Goal: Task Accomplishment & Management: Manage account settings

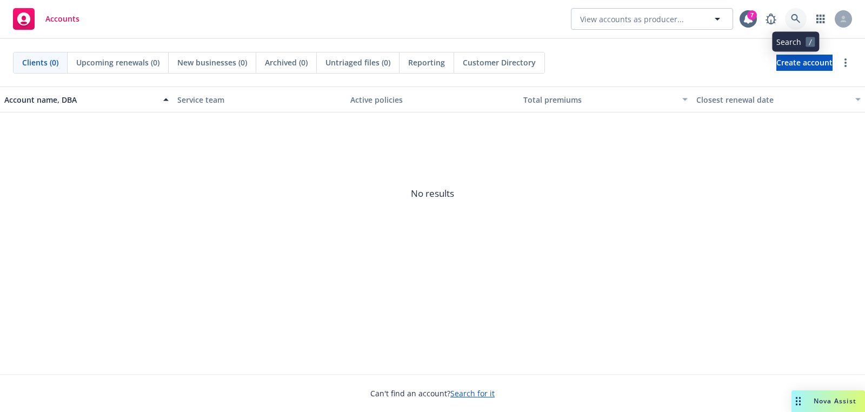
click at [798, 23] on icon at bounding box center [796, 19] width 10 height 10
click at [775, 74] on div "Clients (0) Upcoming renewals (0) New businesses (0) Archived (0) Untriaged fil…" at bounding box center [432, 63] width 865 height 48
click at [776, 62] on span "Create account" at bounding box center [804, 62] width 56 height 21
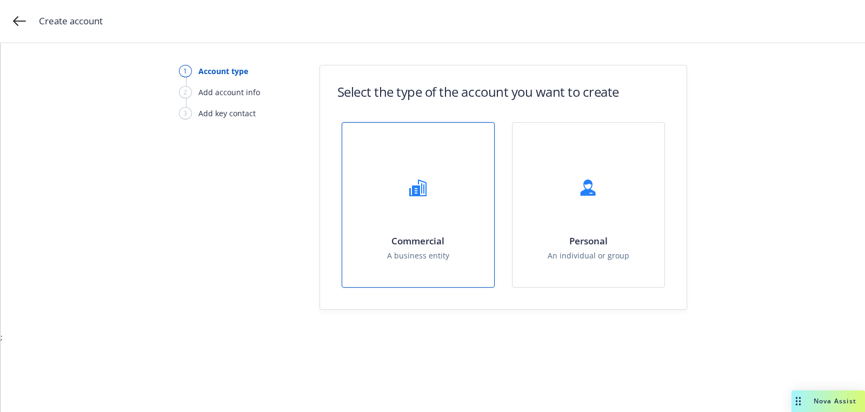
click at [352, 194] on div "Commercial A business entity" at bounding box center [418, 205] width 152 height 164
select select "US"
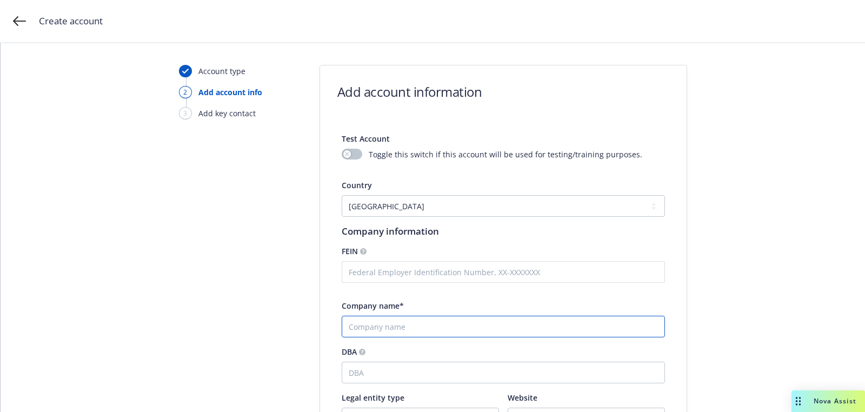
click at [379, 322] on input "Company name*" at bounding box center [503, 327] width 323 height 22
paste input "Novadoz Pharmaceuticals"
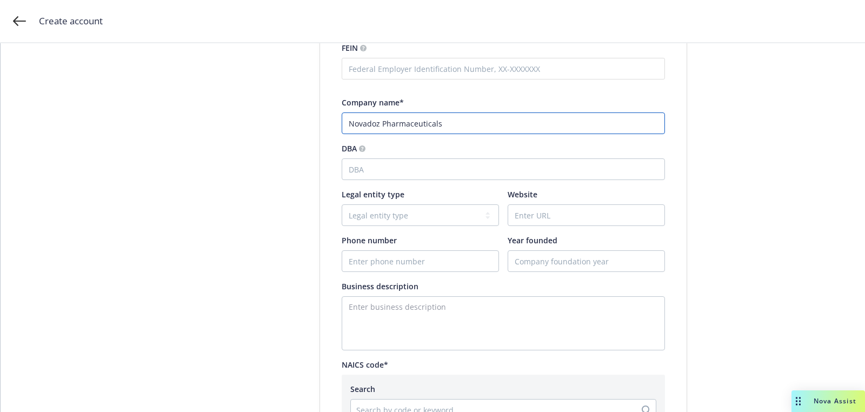
scroll to position [249, 0]
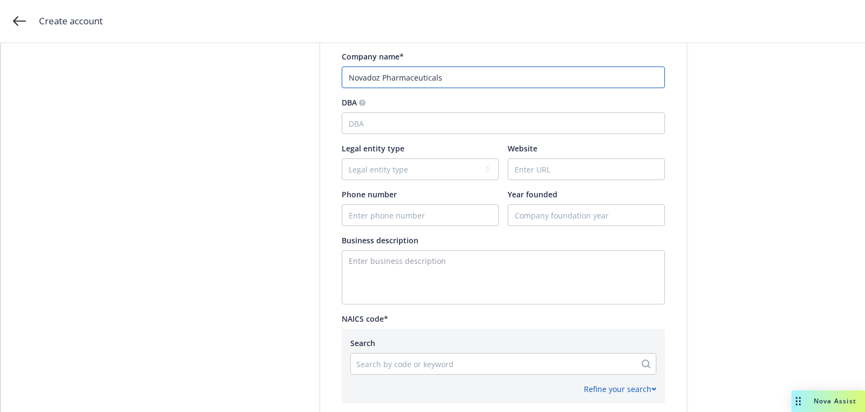
type input "Novadoz Pharmaceuticals"
click at [594, 171] on input "Website" at bounding box center [586, 169] width 156 height 21
paste input "[URL][DOMAIN_NAME]"
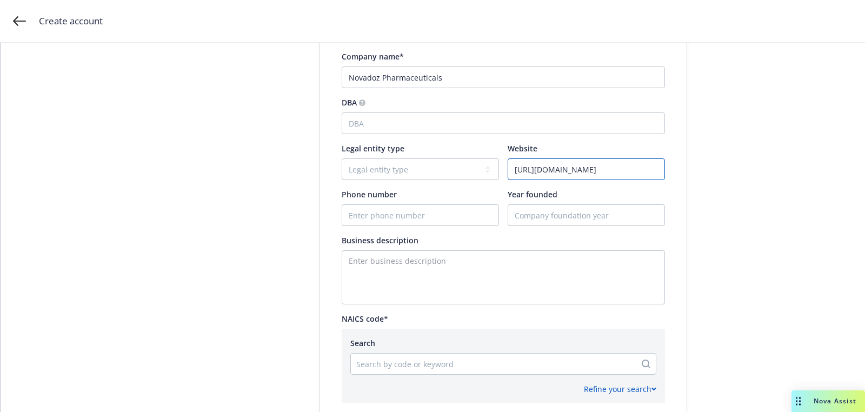
type input "[URL][DOMAIN_NAME]"
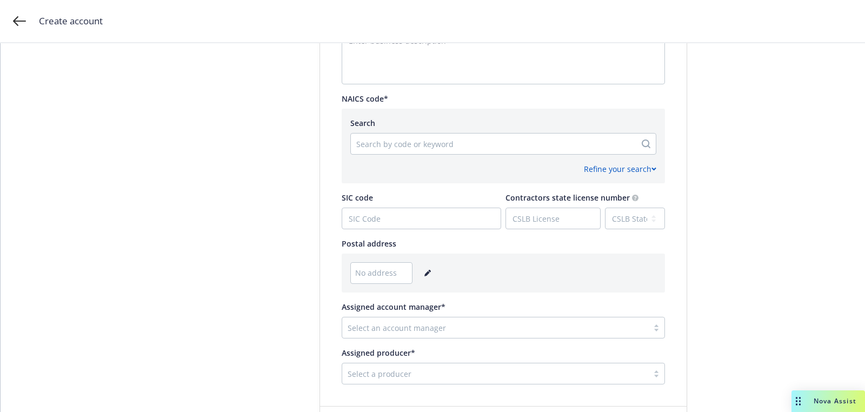
scroll to position [536, 0]
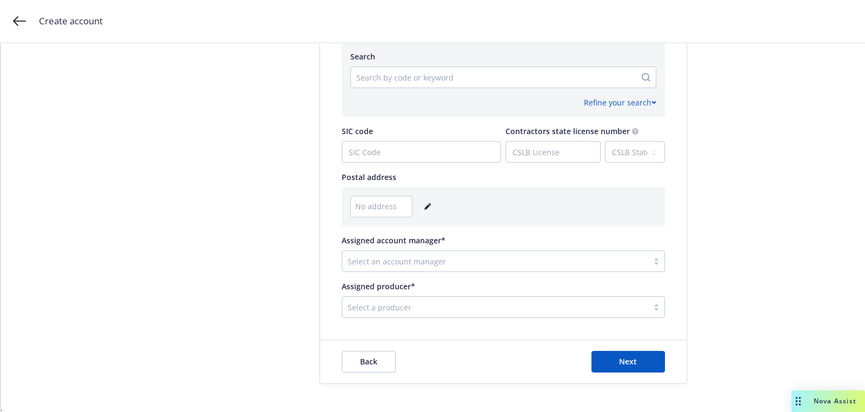
click at [421, 202] on link "editPencil" at bounding box center [427, 206] width 13 height 13
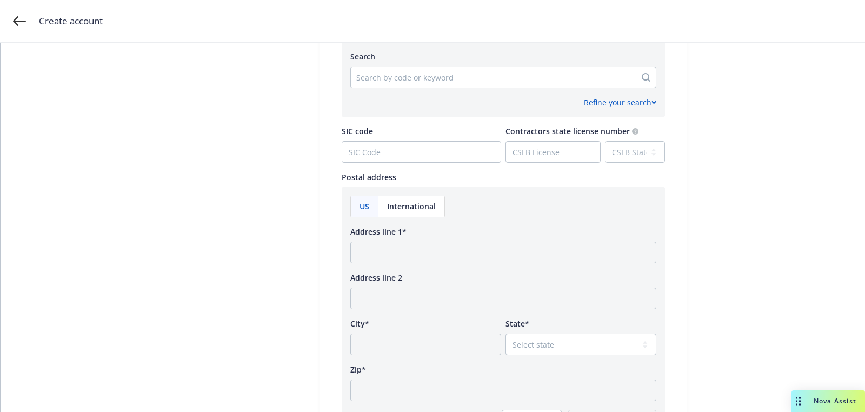
click at [429, 275] on div "Address line 2" at bounding box center [503, 277] width 306 height 11
click at [429, 259] on input "Address line 1*" at bounding box center [503, 253] width 306 height 22
paste input "20 Duke Road Piscataway, NJ 08854"
click at [469, 252] on input "20 Duke Road Piscataway, NJ 08854" at bounding box center [503, 253] width 306 height 22
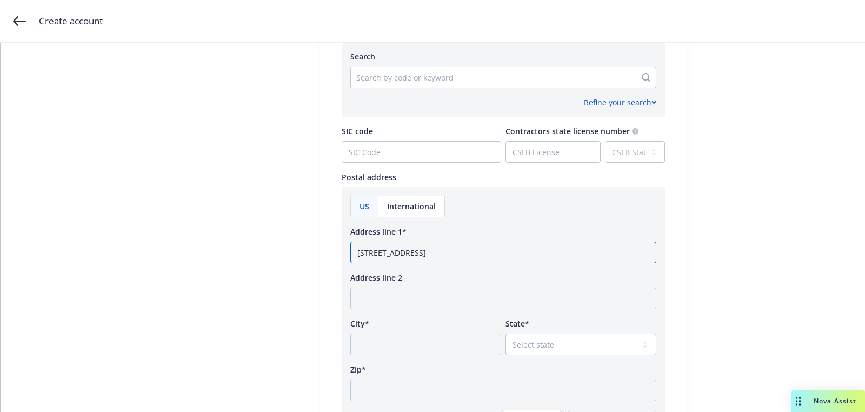
scroll to position [617, 0]
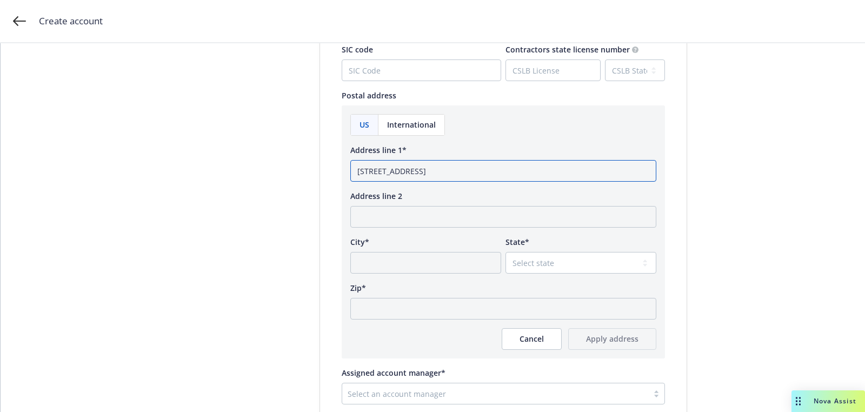
type input "20 Duke Road Piscataway, NJ"
click at [412, 312] on input "Zip*" at bounding box center [503, 309] width 306 height 22
paste input "08854"
type input "08854"
click at [562, 274] on div "US International Address line 1* 20 Duke Road Piscataway, NJ Address line 2 Cit…" at bounding box center [503, 232] width 306 height 236
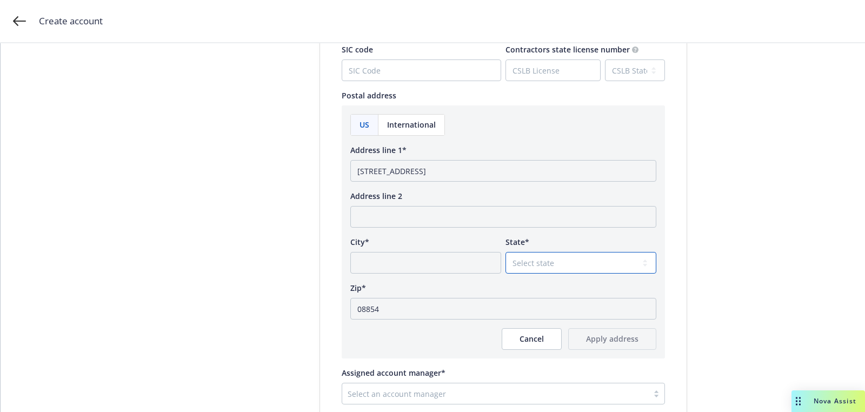
click at [559, 257] on select "Select state [US_STATE] [US_STATE] [US_STATE] [US_STATE] [US_STATE] [PERSON_NAM…" at bounding box center [580, 263] width 151 height 22
select select "NJ"
click at [505, 252] on select "Select state [US_STATE] [US_STATE] [US_STATE] [US_STATE] [US_STATE] [PERSON_NAM…" at bounding box center [580, 263] width 151 height 22
click at [427, 167] on input "20 Duke Road Piscataway, NJ" at bounding box center [503, 171] width 306 height 22
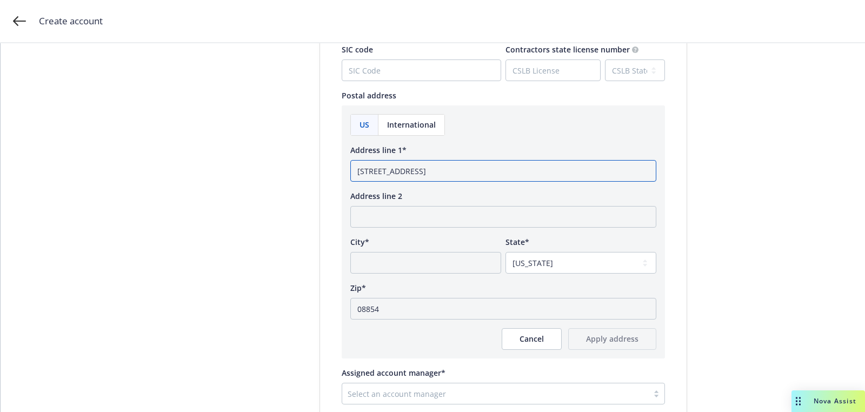
type input "20 Duke Road, NJ"
click at [420, 268] on input "City*" at bounding box center [425, 263] width 151 height 22
paste input "Piscataway"
type input "Piscataway"
drag, startPoint x: 407, startPoint y: 170, endPoint x: 527, endPoint y: 183, distance: 120.6
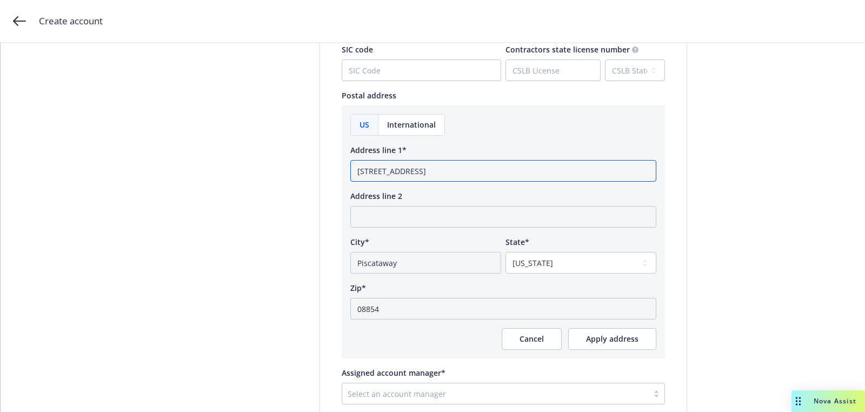
click at [527, 183] on div "US International Address line 1* 20 Duke Road, NJ Address line 2 City* Piscataw…" at bounding box center [503, 232] width 306 height 236
type input "20 Duke Road"
click at [608, 352] on div "US International Address line 1* 20 Duke Road Address line 2 City* Piscataway S…" at bounding box center [503, 231] width 323 height 253
click at [604, 339] on span "Apply address" at bounding box center [612, 339] width 52 height 10
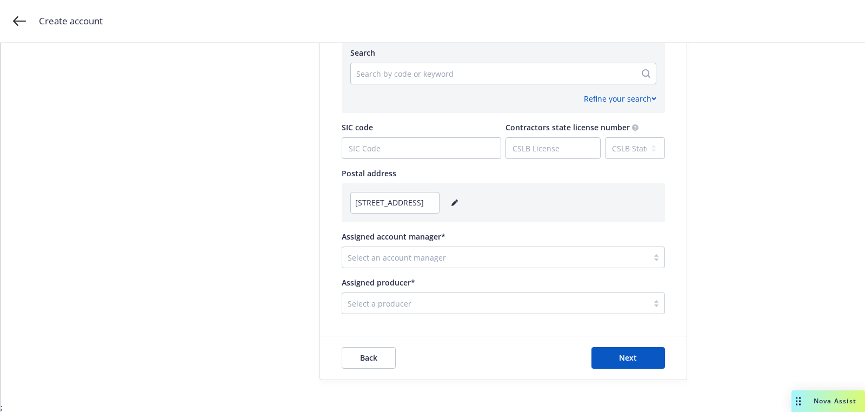
click at [400, 258] on div at bounding box center [495, 257] width 295 height 13
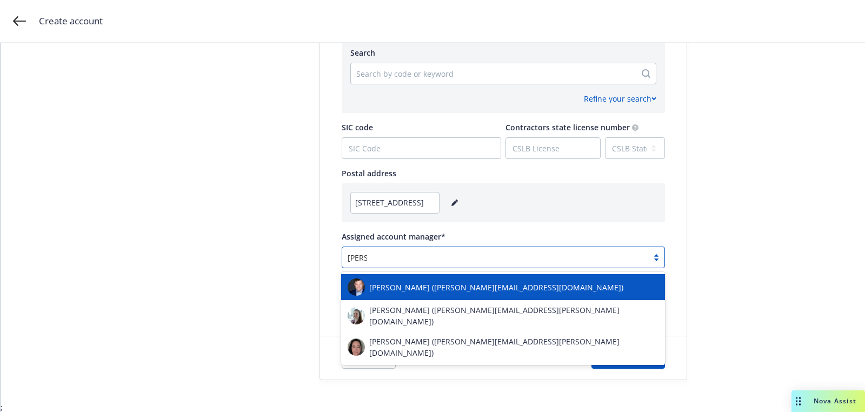
type input "brandon"
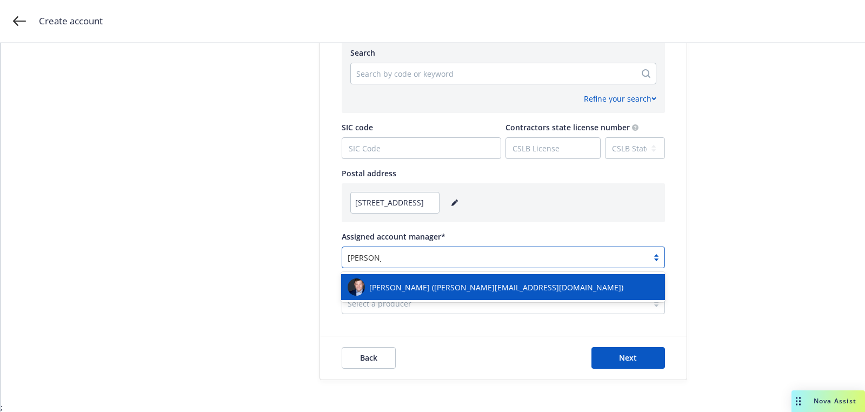
click at [411, 284] on span "[PERSON_NAME] ([PERSON_NAME][EMAIL_ADDRESS][DOMAIN_NAME])" at bounding box center [496, 287] width 254 height 11
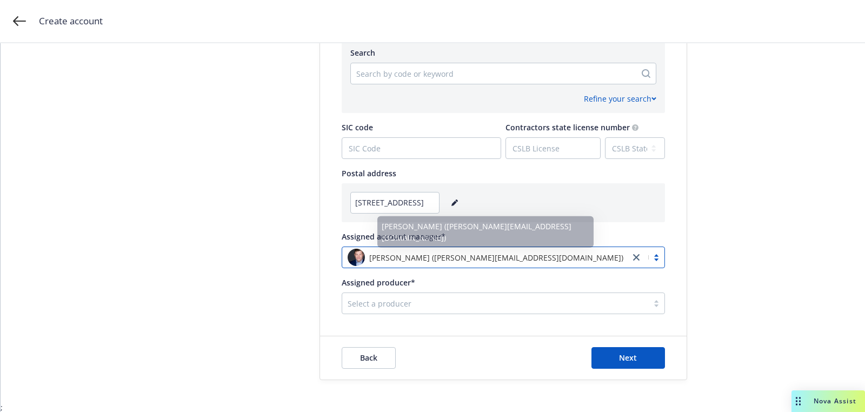
click at [379, 303] on div at bounding box center [495, 303] width 295 height 13
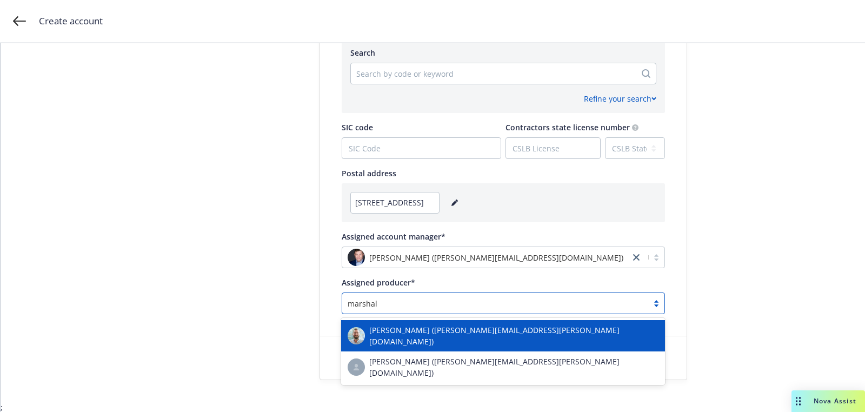
type input "marshall"
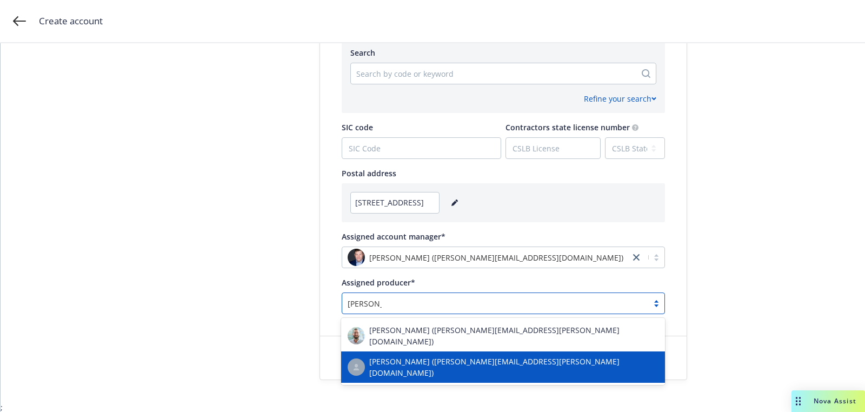
click at [396, 356] on div "[PERSON_NAME] ([PERSON_NAME][EMAIL_ADDRESS][PERSON_NAME][DOMAIN_NAME])" at bounding box center [503, 367] width 311 height 23
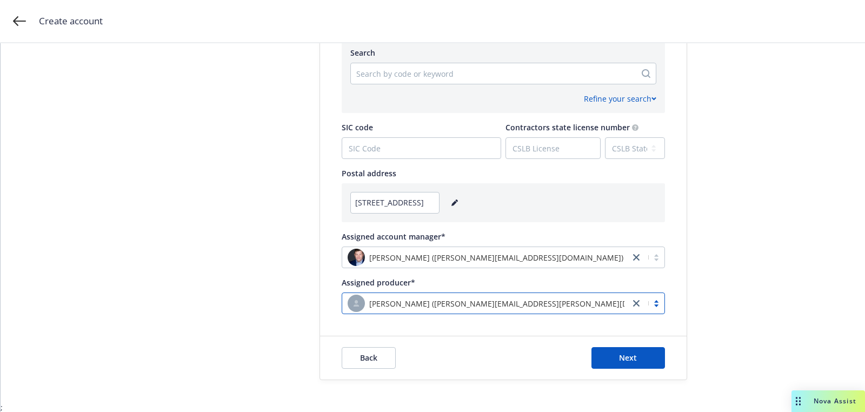
click at [376, 79] on div at bounding box center [493, 73] width 274 height 13
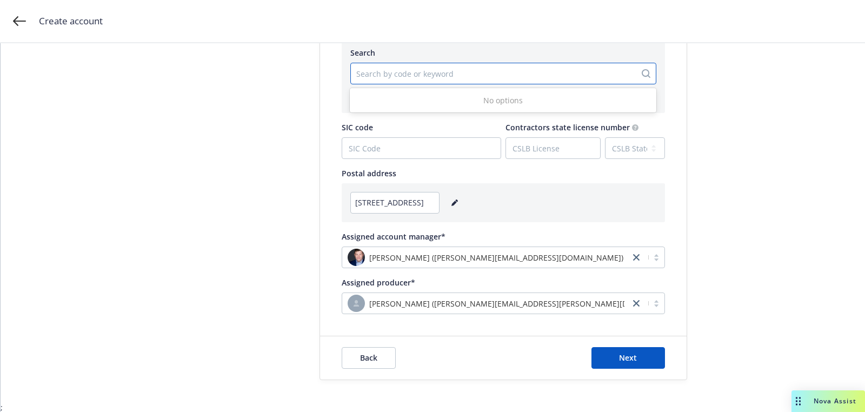
paste input "325412"
type input "325412"
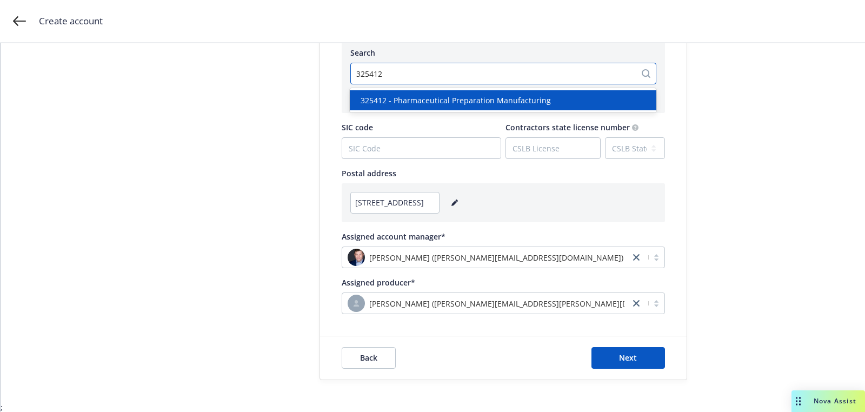
click at [398, 109] on div "325412 - Pharmaceutical Preparation Manufacturing" at bounding box center [503, 100] width 307 height 20
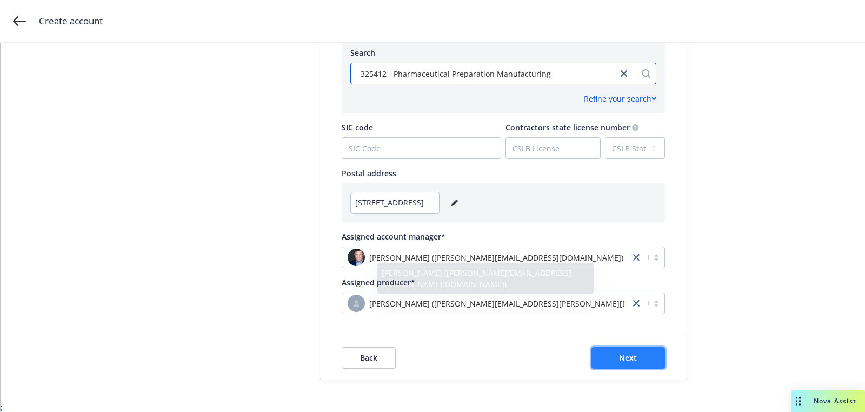
click at [619, 363] on button "Next" at bounding box center [628, 358] width 74 height 22
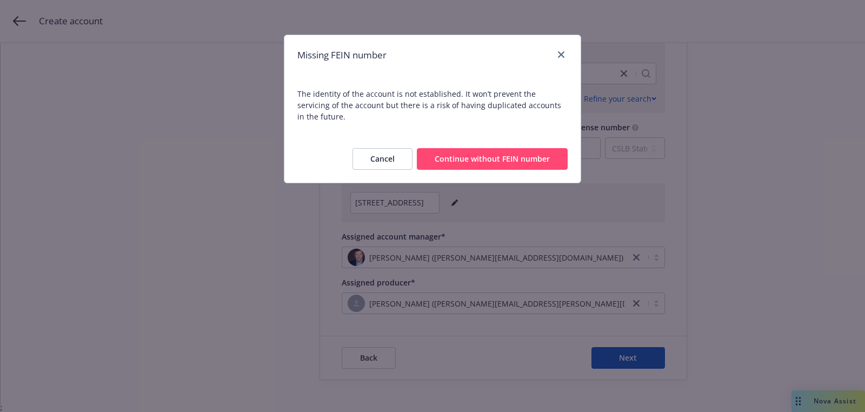
click at [475, 165] on div "Cancel Continue without FEIN number" at bounding box center [432, 159] width 296 height 48
click at [475, 156] on button "Continue without FEIN number" at bounding box center [492, 159] width 151 height 22
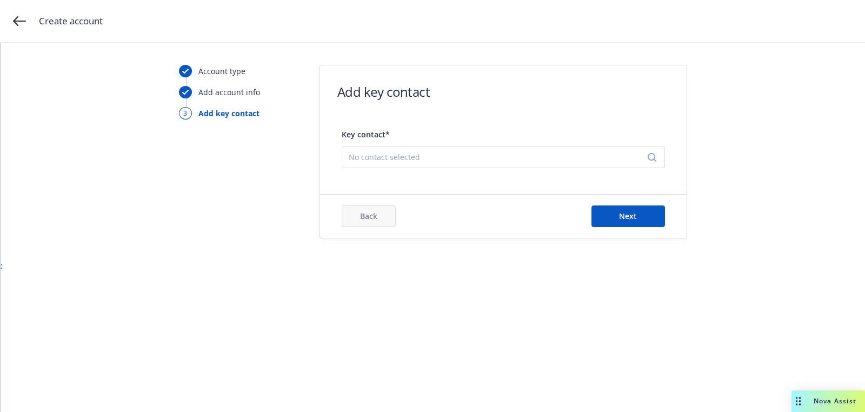
scroll to position [0, 0]
click at [386, 163] on div "No contact selected" at bounding box center [503, 157] width 323 height 22
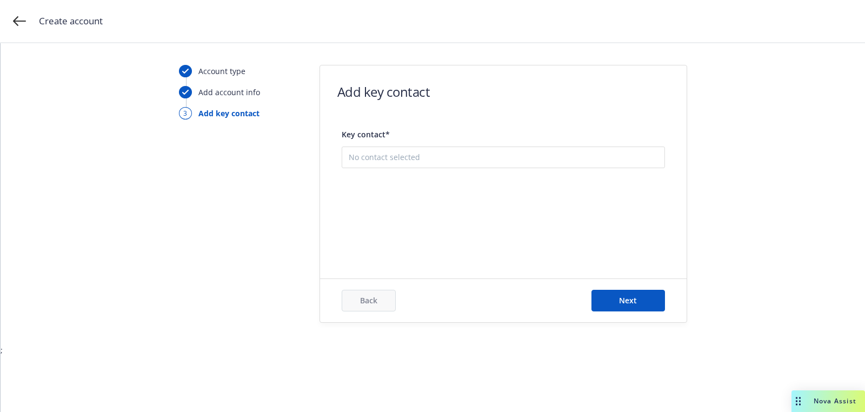
click at [412, 216] on button "Add new contact" at bounding box center [503, 212] width 309 height 22
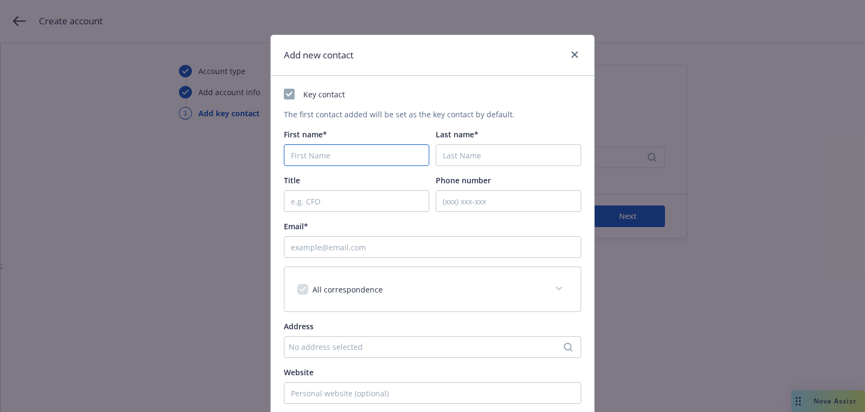
paste input "Deepali"
drag, startPoint x: 370, startPoint y: 155, endPoint x: 370, endPoint y: 16, distance: 138.9
click at [370, 154] on input "Deepali" at bounding box center [356, 155] width 145 height 22
type input "Deepali"
click at [480, 139] on div "Last name*" at bounding box center [508, 134] width 145 height 11
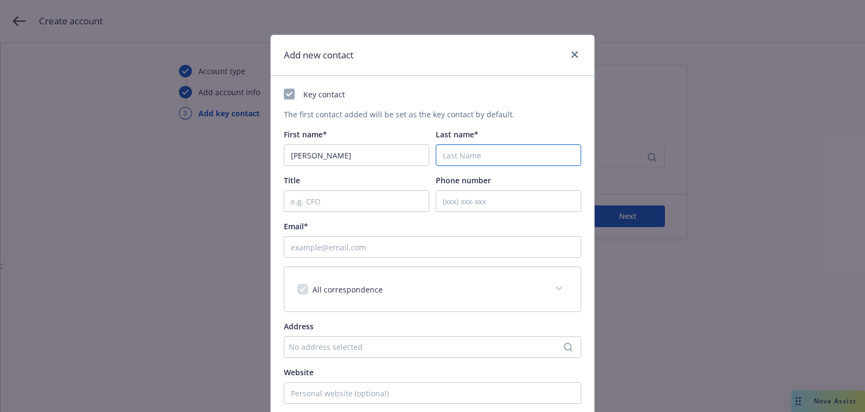
click at [476, 150] on input "Last name*" at bounding box center [508, 155] width 145 height 22
paste input "Rao"
type input "Rao"
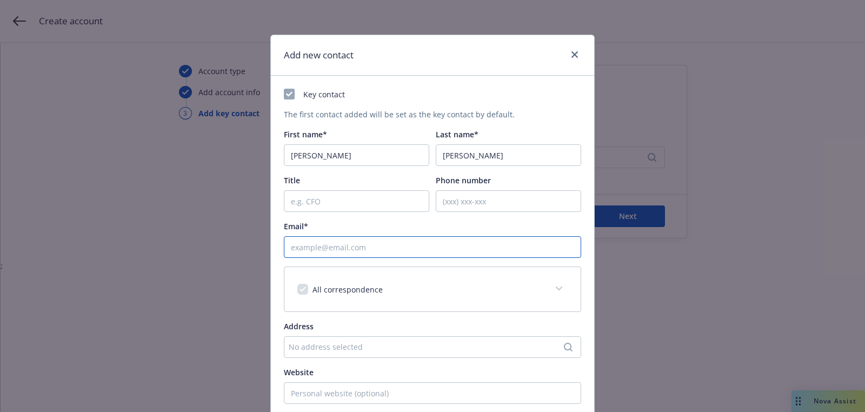
click at [390, 250] on input "Email*" at bounding box center [432, 247] width 297 height 22
paste input "[PERSON_NAME][EMAIL_ADDRESS][PERSON_NAME][DOMAIN_NAME]"
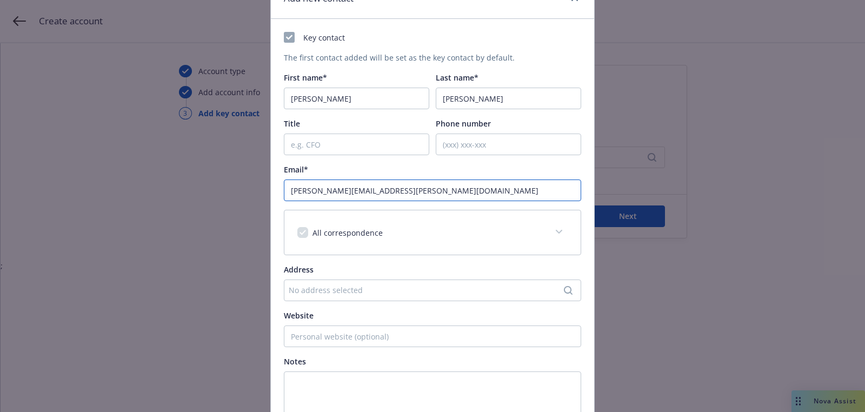
scroll to position [152, 0]
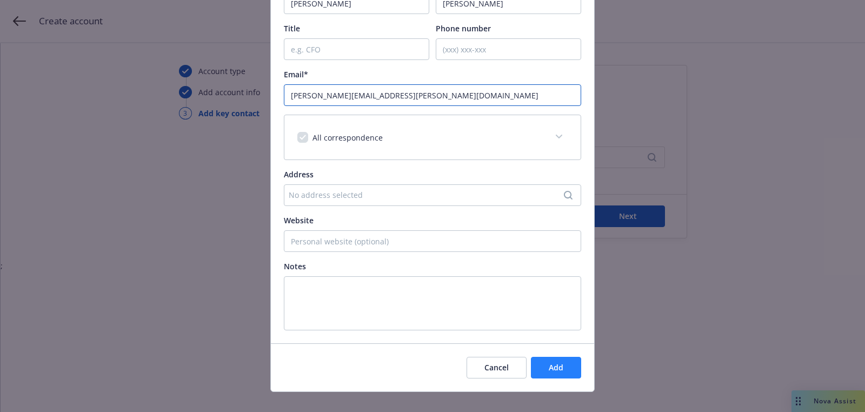
type input "[PERSON_NAME][EMAIL_ADDRESS][PERSON_NAME][DOMAIN_NAME]"
click at [562, 363] on span "Add" at bounding box center [556, 367] width 15 height 10
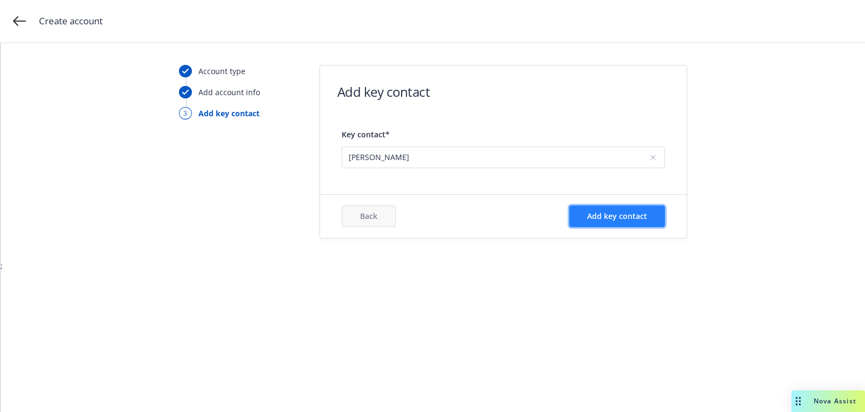
click at [619, 214] on span "Add key contact" at bounding box center [617, 216] width 60 height 10
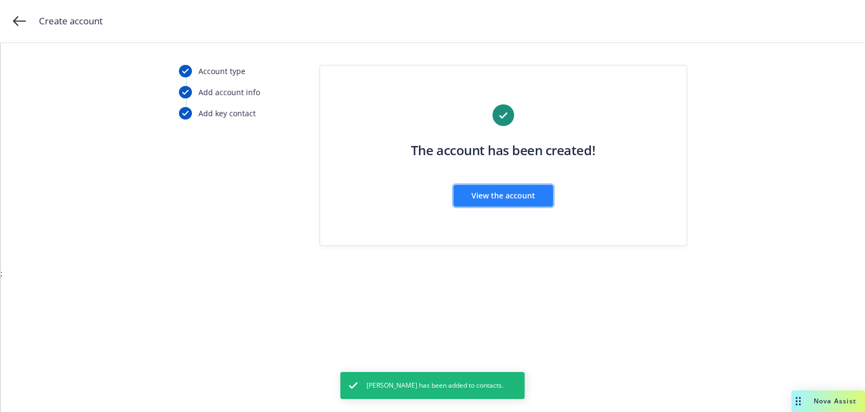
click at [517, 191] on span "View the account" at bounding box center [503, 195] width 64 height 10
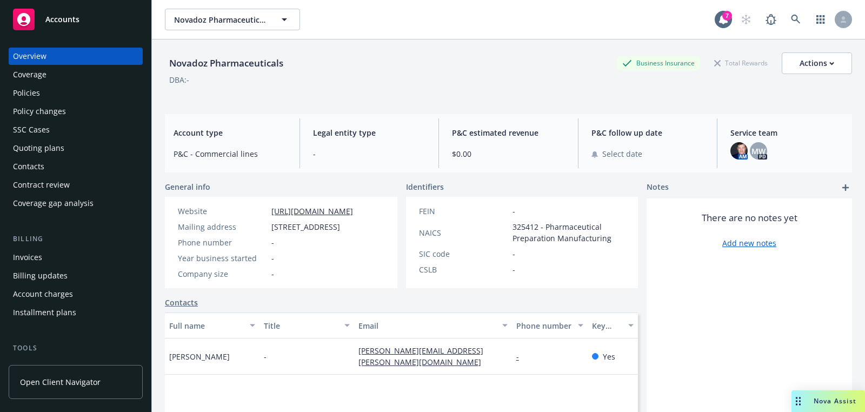
click at [64, 156] on div "Quoting plans" at bounding box center [75, 147] width 125 height 17
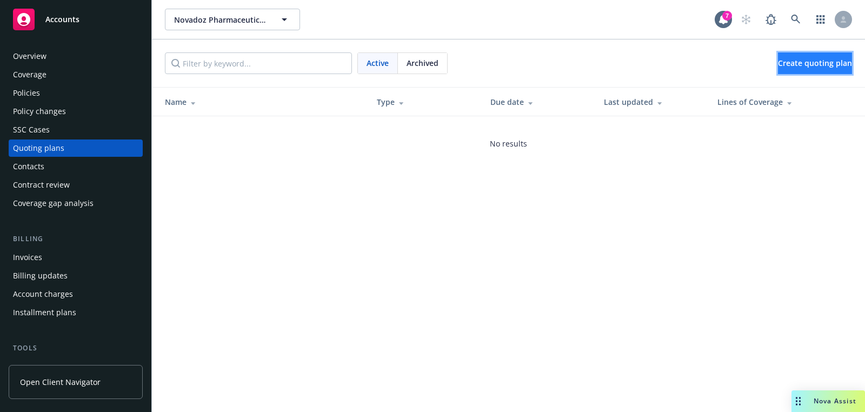
click at [778, 68] on span "Create quoting plan" at bounding box center [815, 63] width 74 height 10
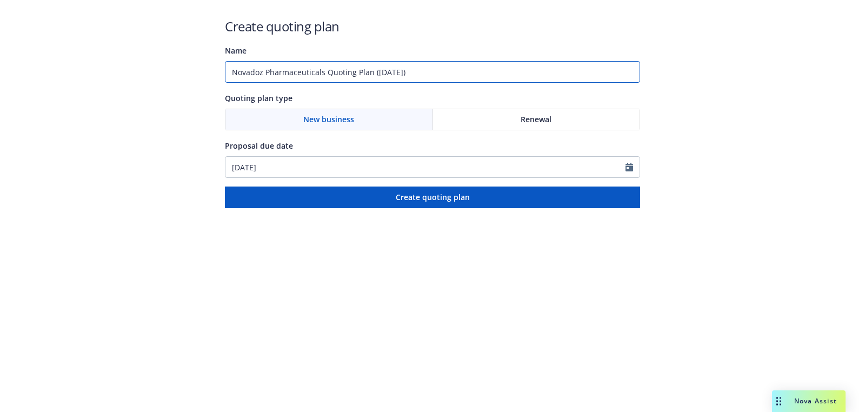
click at [383, 69] on input "Novadoz Pharmaceuticals Quoting Plan ([DATE])" at bounding box center [432, 72] width 415 height 22
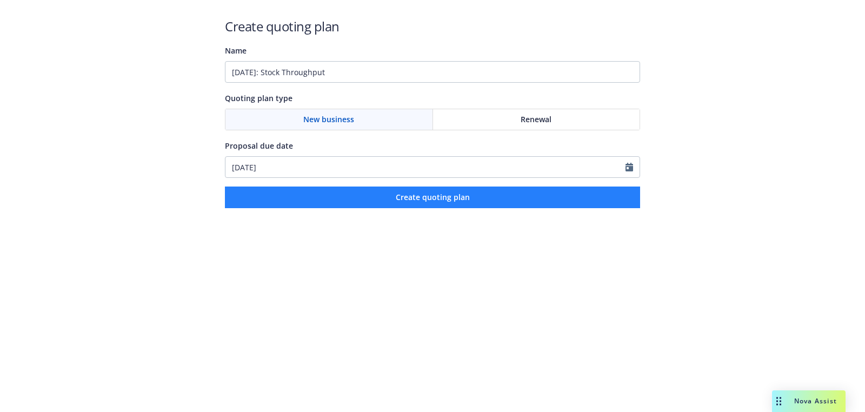
type input "[DATE]: Stock Throughput"
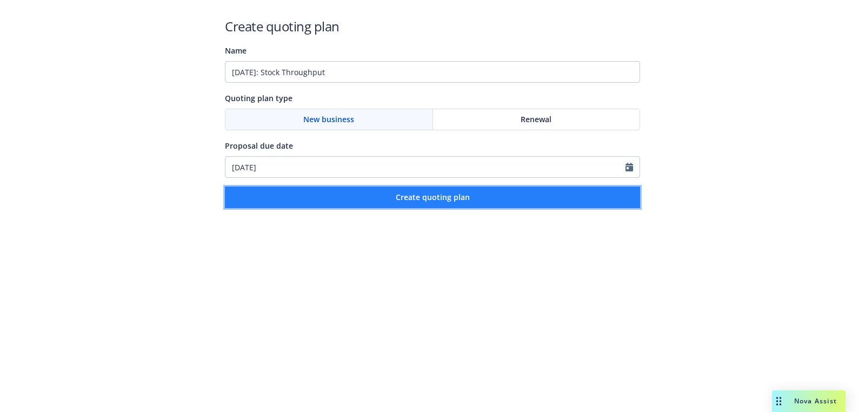
click at [405, 192] on span "Create quoting plan" at bounding box center [433, 197] width 74 height 10
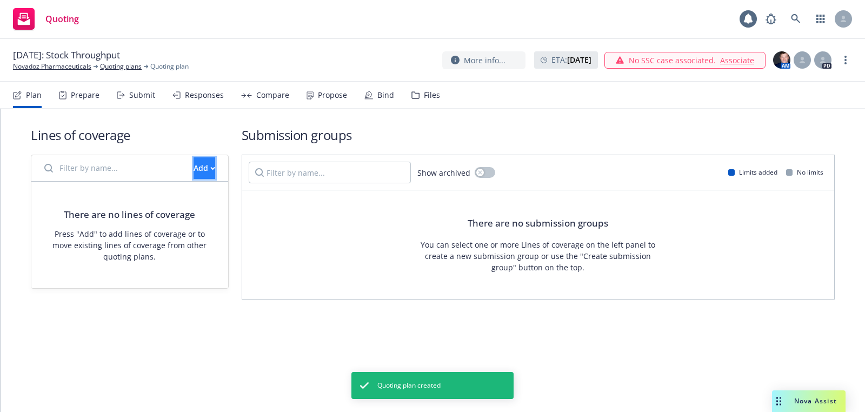
click at [198, 165] on button "Add" at bounding box center [205, 168] width 22 height 22
click at [241, 191] on span "Create new business lines of coverage" at bounding box center [241, 195] width 165 height 10
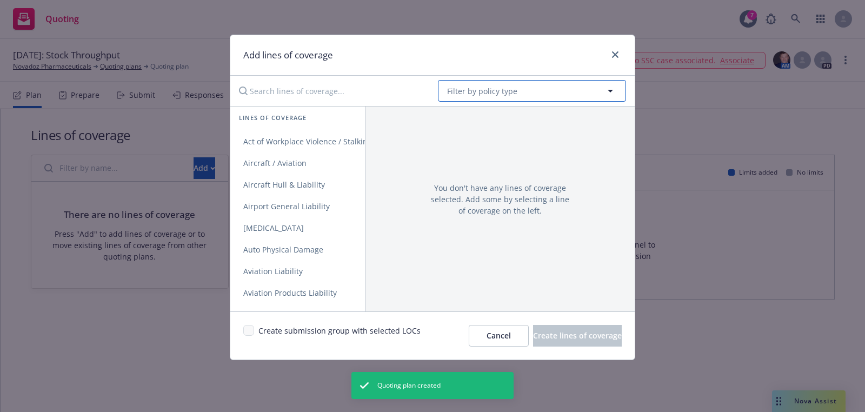
click at [489, 91] on span "Filter by policy type" at bounding box center [482, 90] width 70 height 11
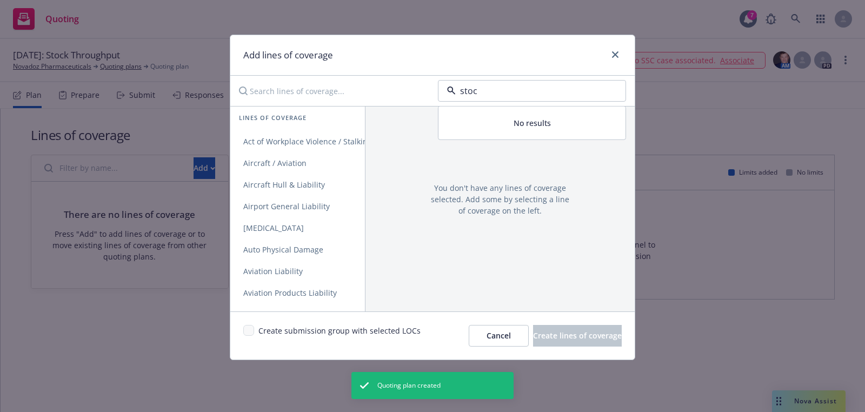
type input "stock"
click at [484, 123] on strong "Stock Throughput" at bounding box center [483, 121] width 67 height 10
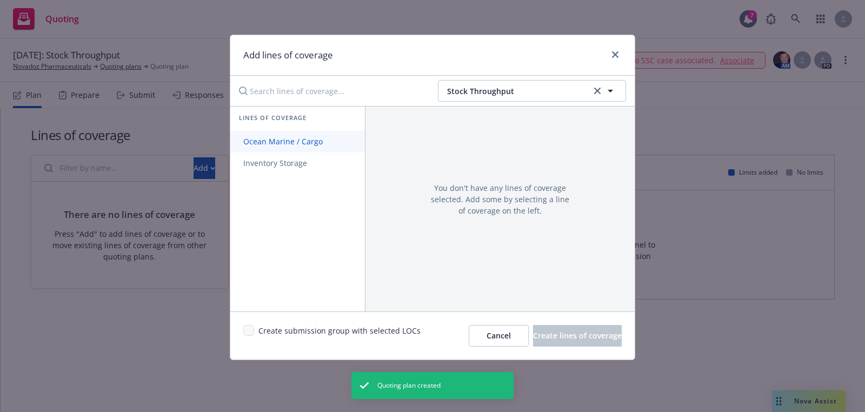
click at [269, 135] on link "Ocean Marine / Cargo" at bounding box center [297, 142] width 135 height 22
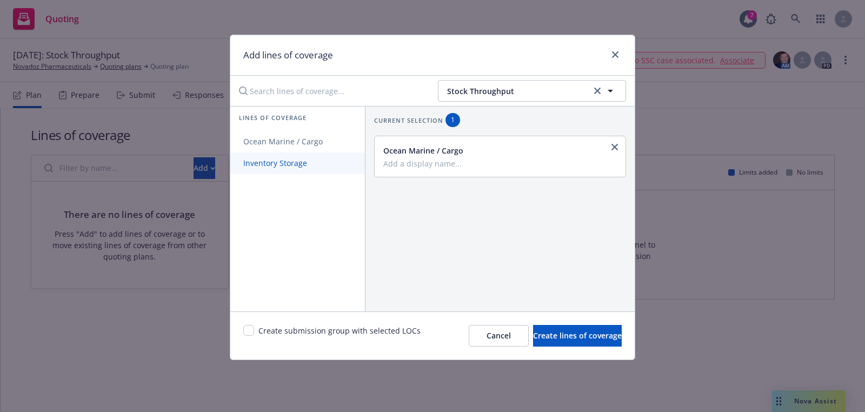
click at [292, 165] on span "Inventory Storage" at bounding box center [275, 163] width 90 height 10
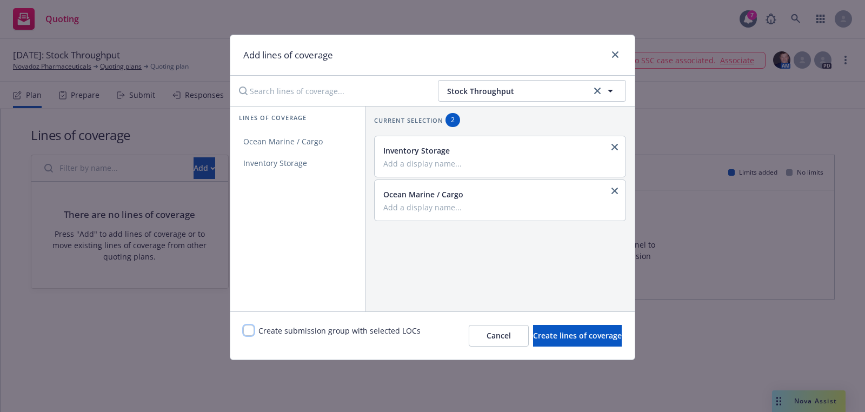
click at [249, 331] on input "checkbox" at bounding box center [248, 330] width 11 height 11
checkbox input "true"
click at [610, 330] on button "Create lines of coverage" at bounding box center [577, 336] width 89 height 22
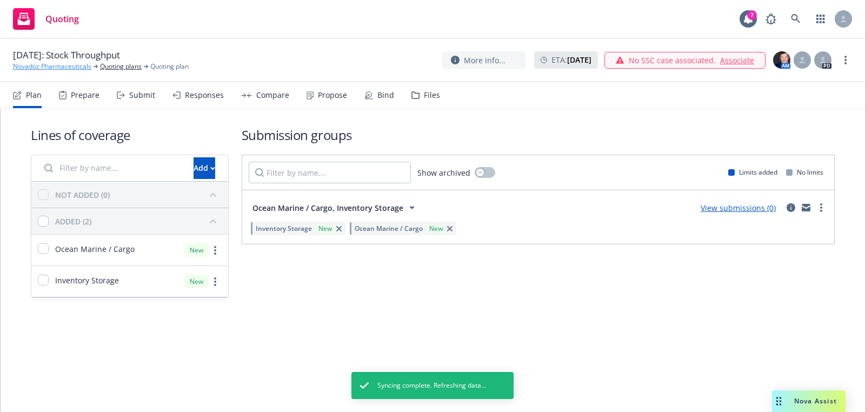
click at [83, 68] on link "Novadoz Pharmaceuticals" at bounding box center [52, 67] width 78 height 10
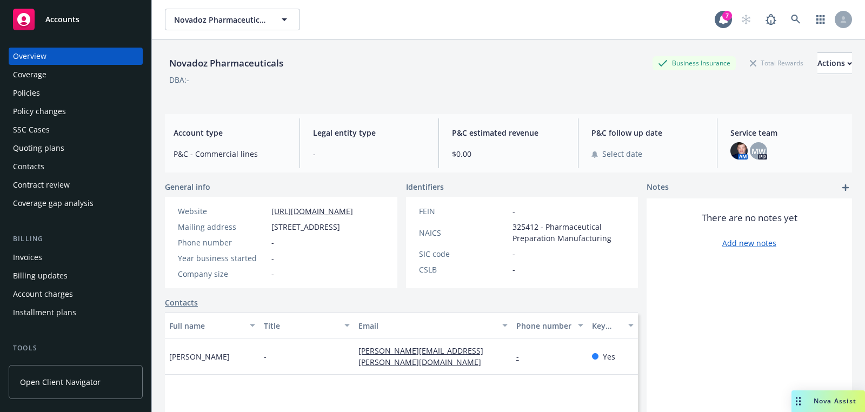
click at [79, 19] on div "Accounts" at bounding box center [75, 20] width 125 height 22
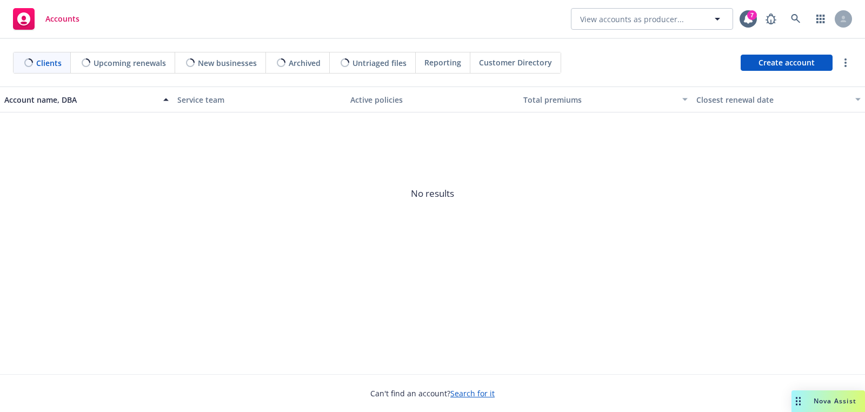
click at [809, 30] on div "Accounts View accounts as producer... 7" at bounding box center [432, 19] width 865 height 39
click at [802, 30] on div "Accounts View accounts as producer... 7" at bounding box center [432, 19] width 865 height 39
click at [793, 13] on link at bounding box center [796, 19] width 22 height 22
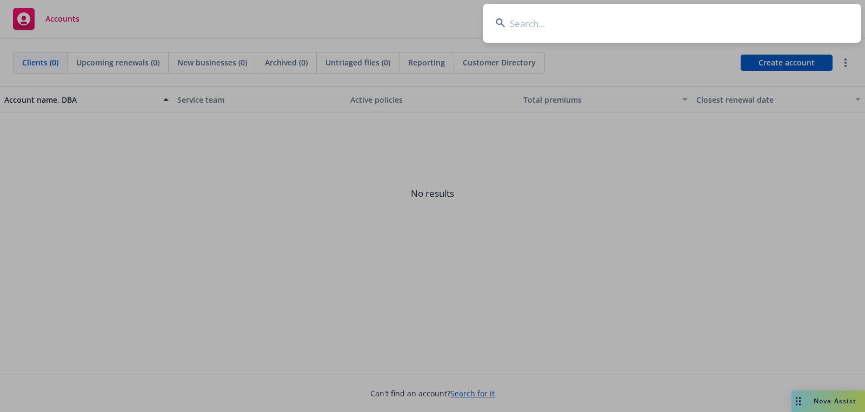
type input "Waldo Capital"
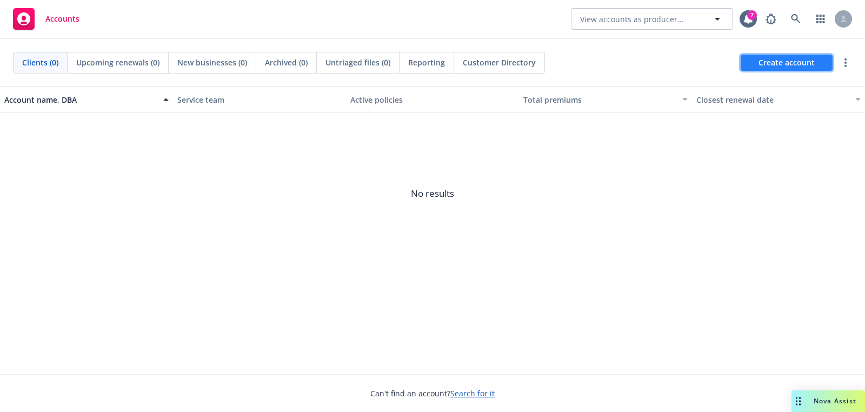
click at [781, 70] on span "Create account" at bounding box center [786, 62] width 56 height 21
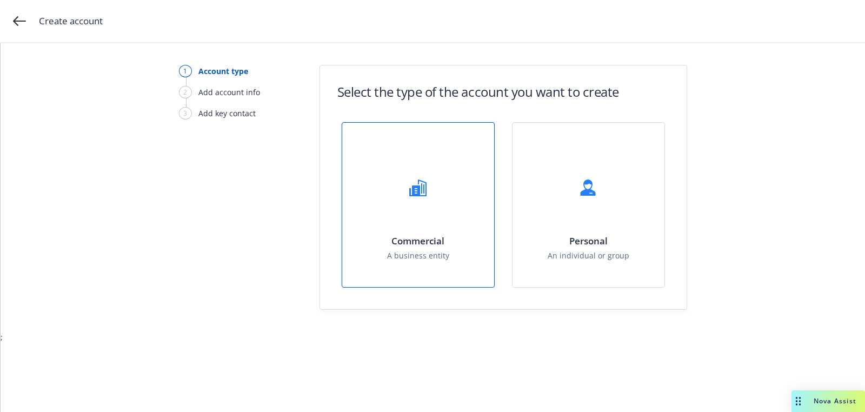
click at [483, 139] on div "Commercial A business entity" at bounding box center [418, 205] width 152 height 164
select select "US"
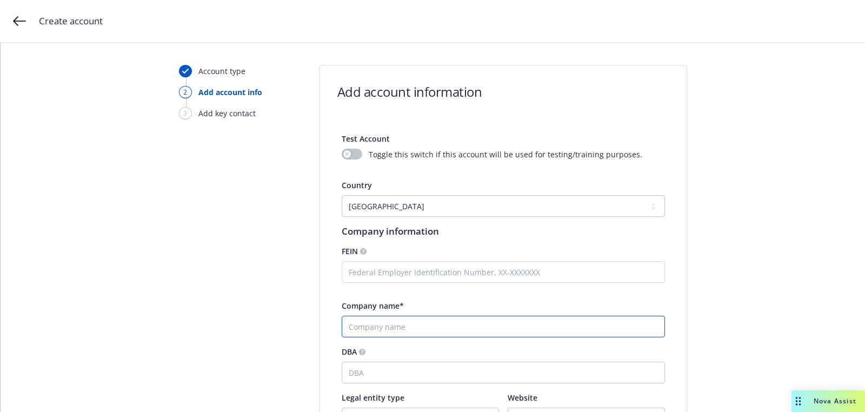
click at [458, 329] on input "Company name*" at bounding box center [503, 327] width 323 height 22
paste input "Waldo Capital"
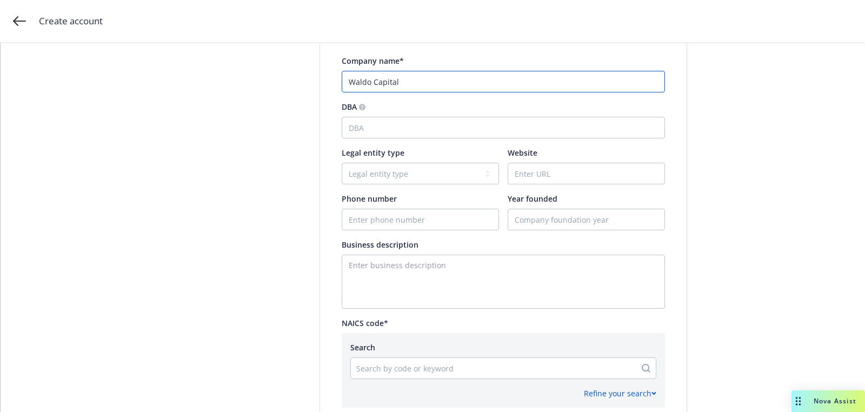
scroll to position [239, 0]
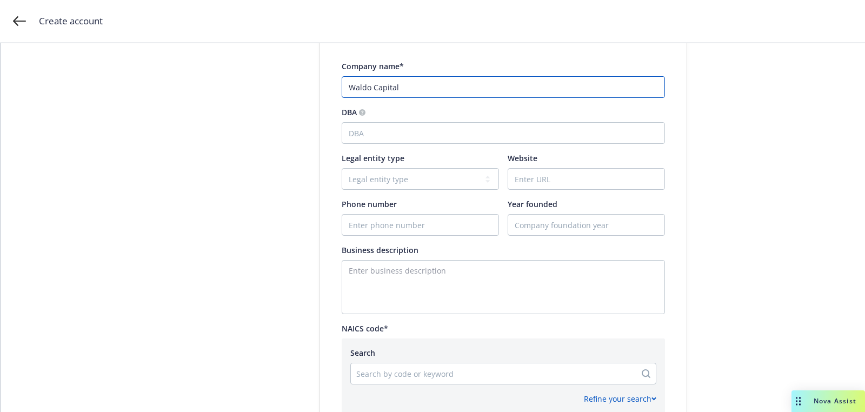
type input "Waldo Capital"
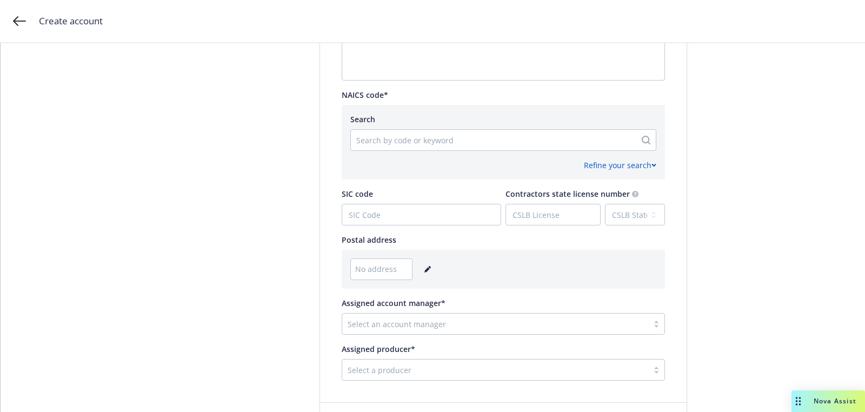
click at [359, 123] on span "Search" at bounding box center [362, 119] width 25 height 10
click at [358, 135] on input "NAICS code*" at bounding box center [357, 140] width 2 height 11
click at [359, 136] on div at bounding box center [493, 140] width 274 height 13
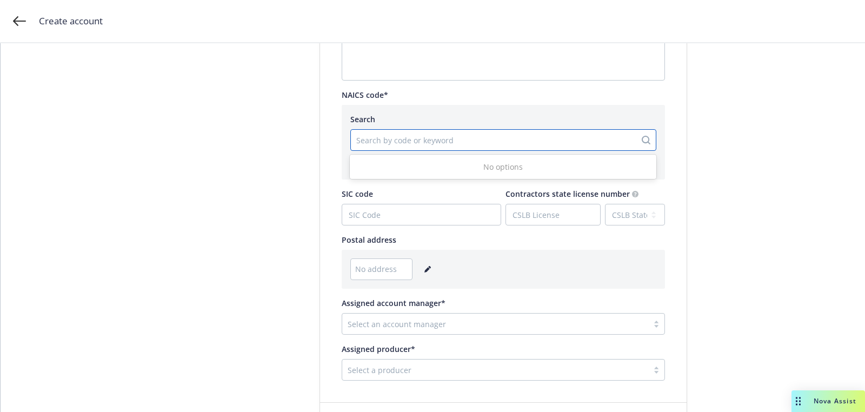
paste input "523999"
type input "523999"
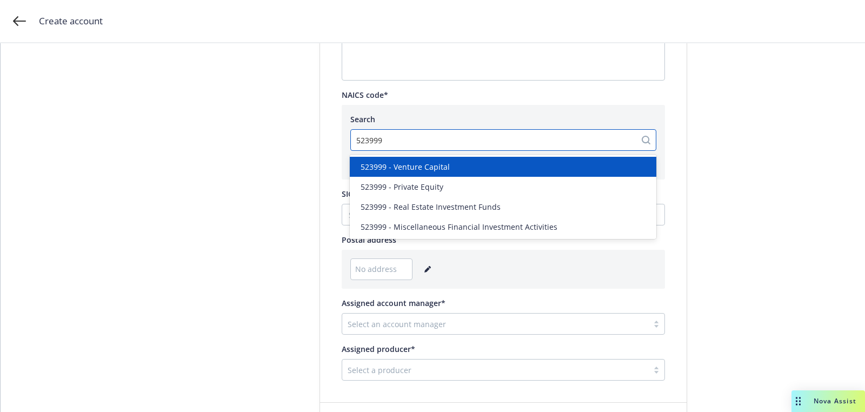
click at [392, 171] on span "523999 - Venture Capital" at bounding box center [405, 166] width 89 height 11
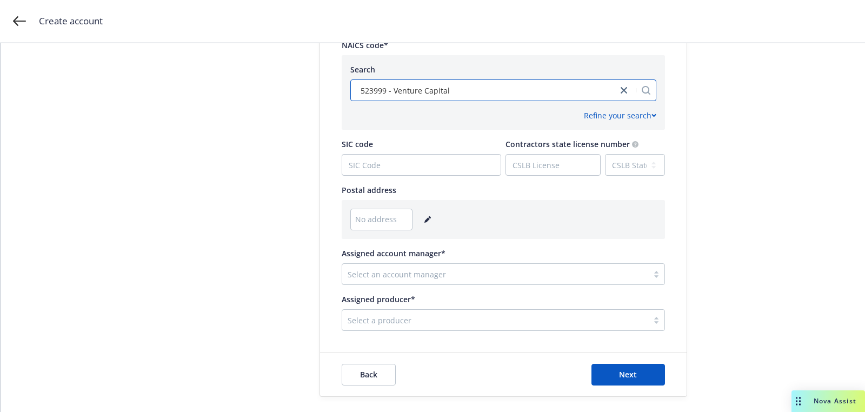
scroll to position [539, 0]
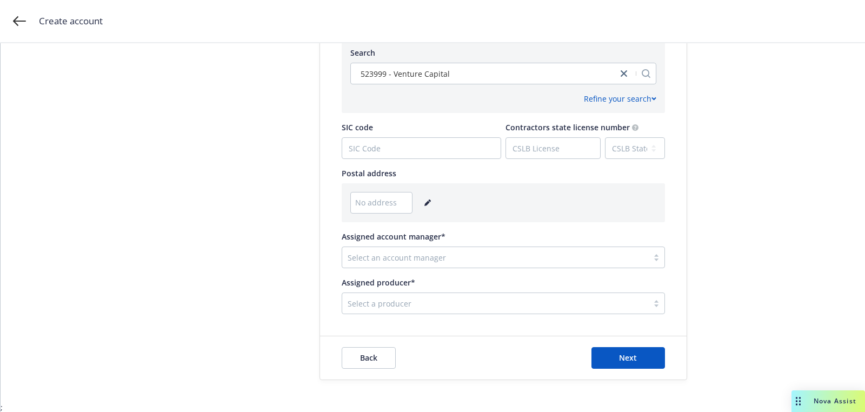
click at [425, 195] on div "No address" at bounding box center [503, 203] width 306 height 22
click at [425, 201] on icon "editPencil" at bounding box center [426, 203] width 5 height 5
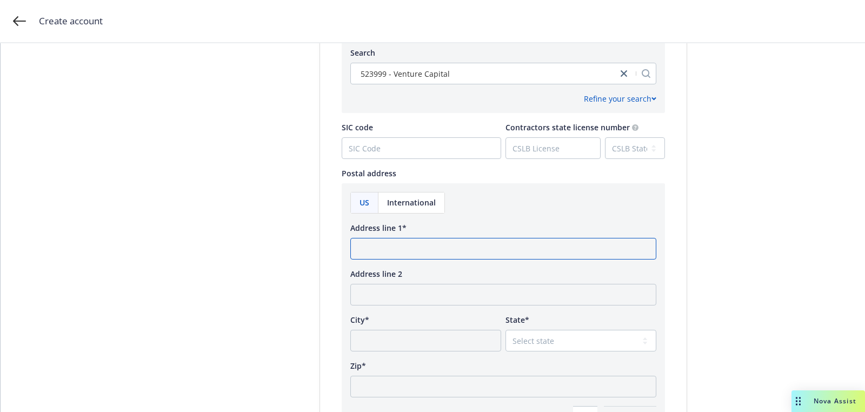
click at [402, 248] on input "Address line 1*" at bounding box center [503, 249] width 306 height 22
paste input "[STREET_ADDRESS]"
click at [506, 245] on input "[STREET_ADDRESS]" at bounding box center [503, 249] width 306 height 22
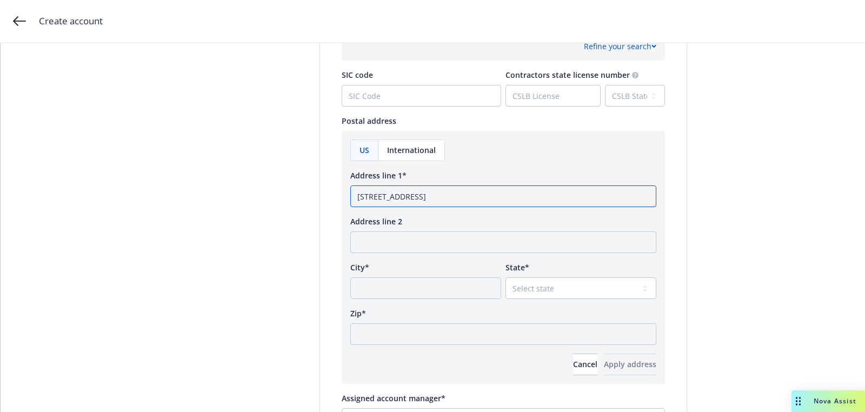
scroll to position [631, 0]
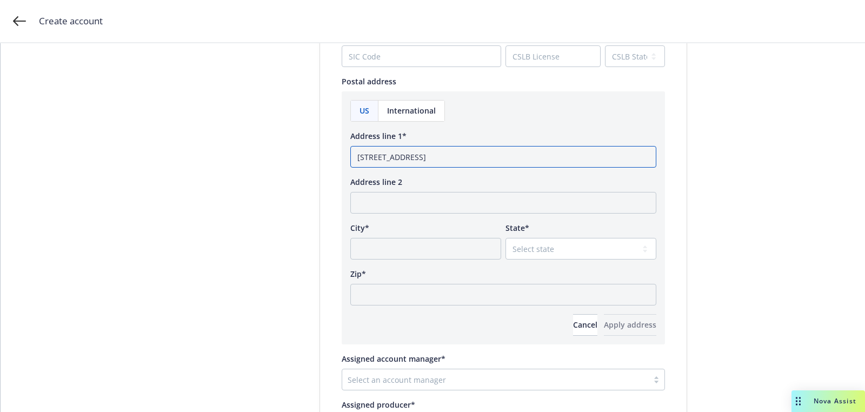
type input "[STREET_ADDRESS]"
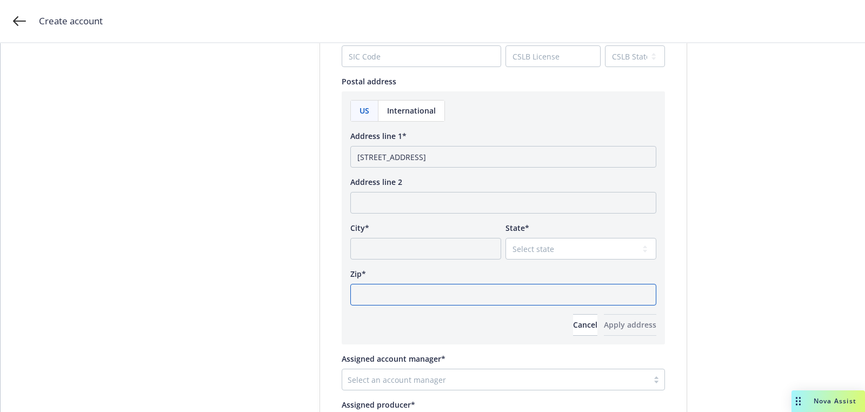
click at [458, 294] on input "Zip*" at bounding box center [503, 295] width 306 height 22
paste input "94133"
type input "94133"
click at [551, 245] on select "Select state [US_STATE] [US_STATE] [US_STATE] [US_STATE] [US_STATE] [PERSON_NAM…" at bounding box center [580, 249] width 151 height 22
select select "CA"
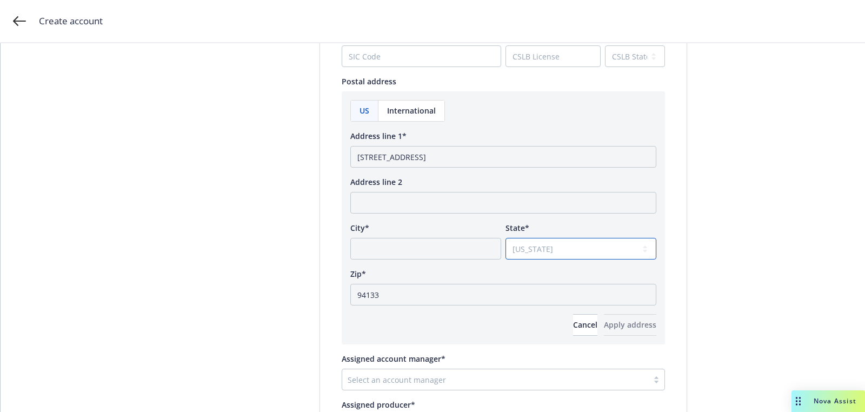
click at [505, 238] on select "Select state [US_STATE] [US_STATE] [US_STATE] [US_STATE] [US_STATE] [PERSON_NAM…" at bounding box center [580, 249] width 151 height 22
drag, startPoint x: 484, startPoint y: 154, endPoint x: 434, endPoint y: 152, distance: 49.8
click at [434, 152] on input "[STREET_ADDRESS]" at bounding box center [503, 157] width 306 height 22
type input "[STREET_ADDRESS]"
click at [414, 242] on input "City*" at bounding box center [425, 249] width 151 height 22
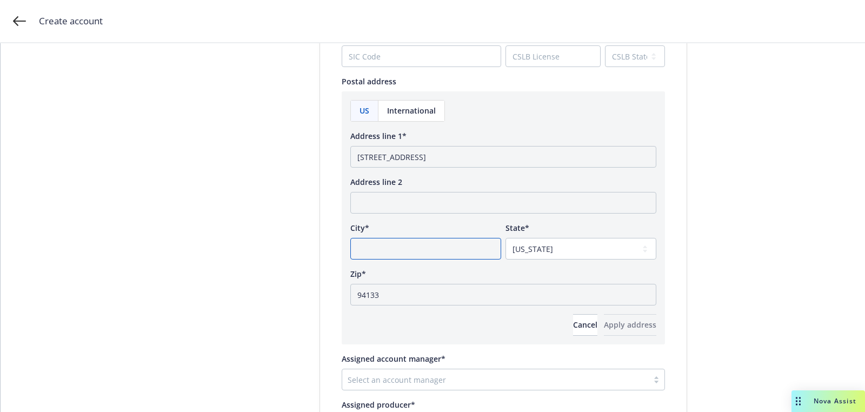
paste input "[GEOGRAPHIC_DATA],"
type input "[GEOGRAPHIC_DATA]"
drag, startPoint x: 435, startPoint y: 154, endPoint x: 631, endPoint y: 152, distance: 196.2
click at [626, 154] on input "[STREET_ADDRESS]" at bounding box center [503, 157] width 306 height 22
type input "[STREET_ADDRESS]"
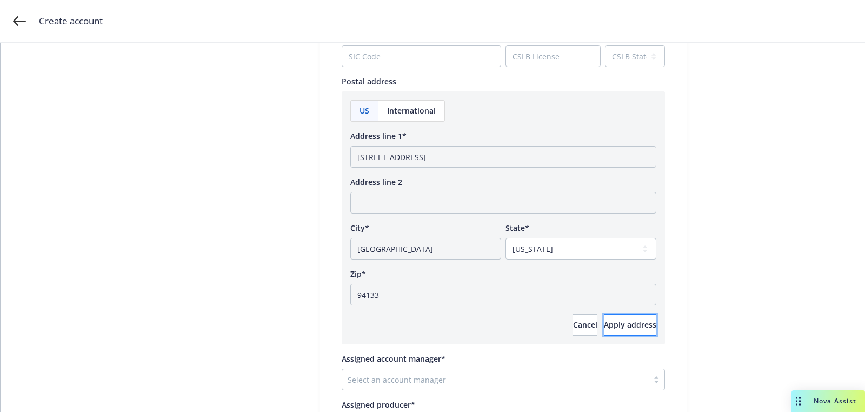
click at [623, 324] on span "Apply address" at bounding box center [630, 324] width 52 height 10
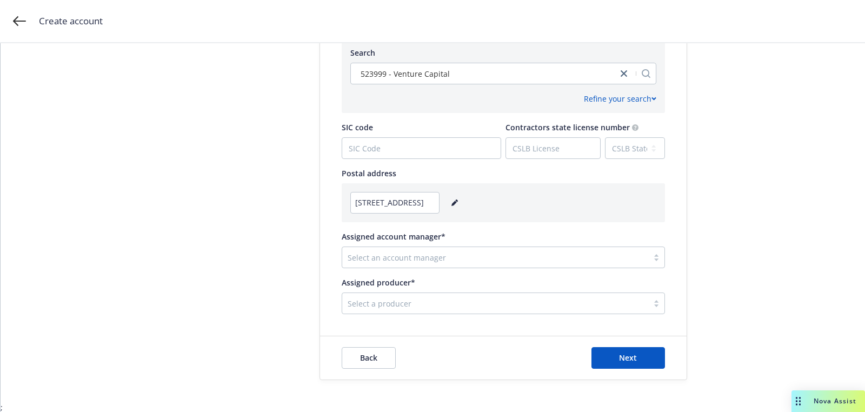
click at [411, 267] on div "Select an account manager" at bounding box center [503, 258] width 323 height 22
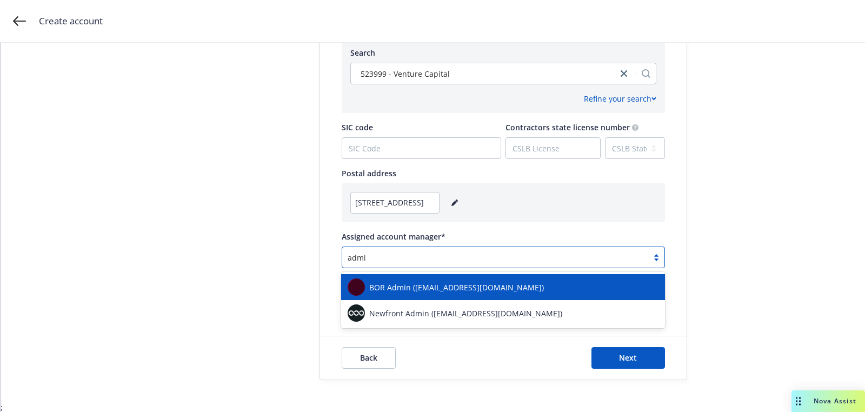
type input "admin"
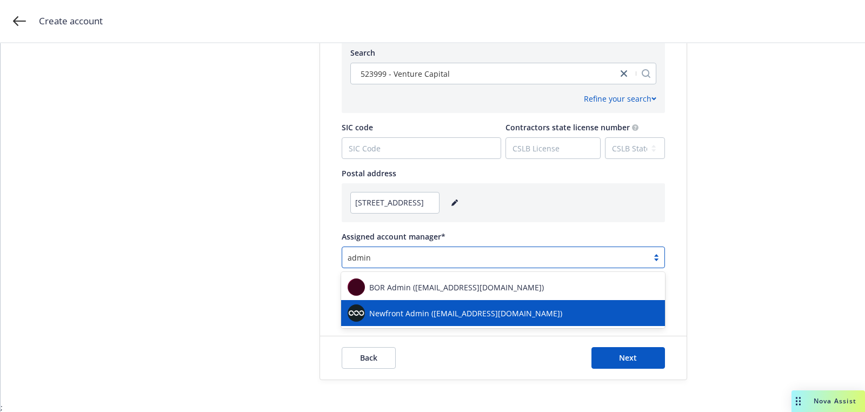
click at [407, 305] on div "Newfront Admin ([EMAIL_ADDRESS][DOMAIN_NAME])" at bounding box center [503, 312] width 311 height 17
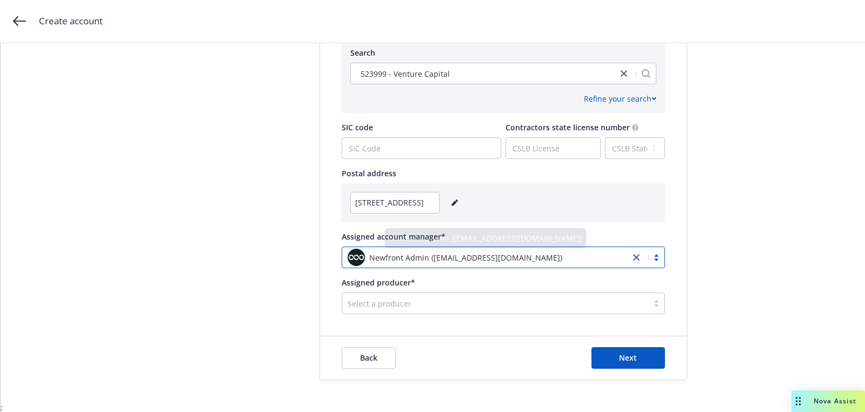
click at [389, 304] on div at bounding box center [495, 303] width 295 height 13
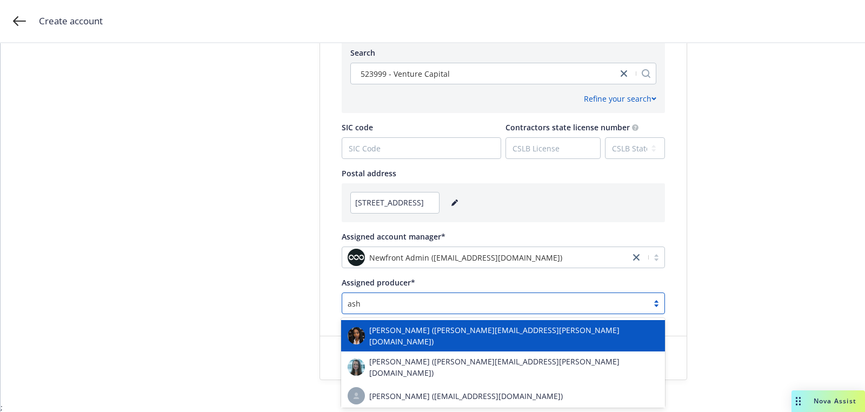
type input "ashl"
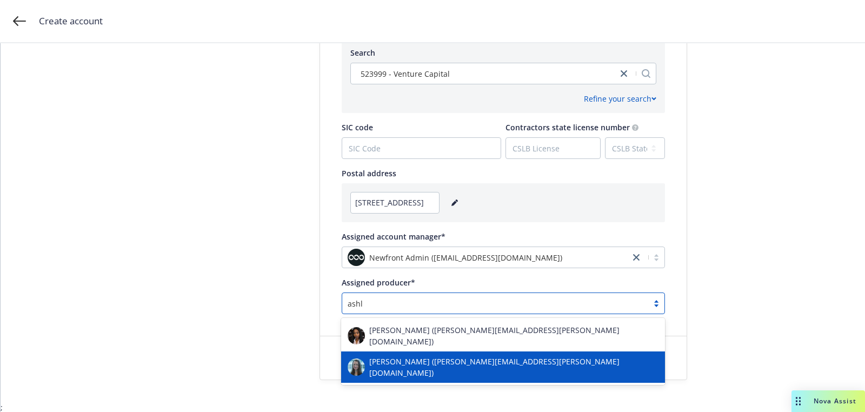
click at [426, 351] on div "[PERSON_NAME] ([PERSON_NAME][EMAIL_ADDRESS][PERSON_NAME][DOMAIN_NAME])" at bounding box center [503, 366] width 324 height 31
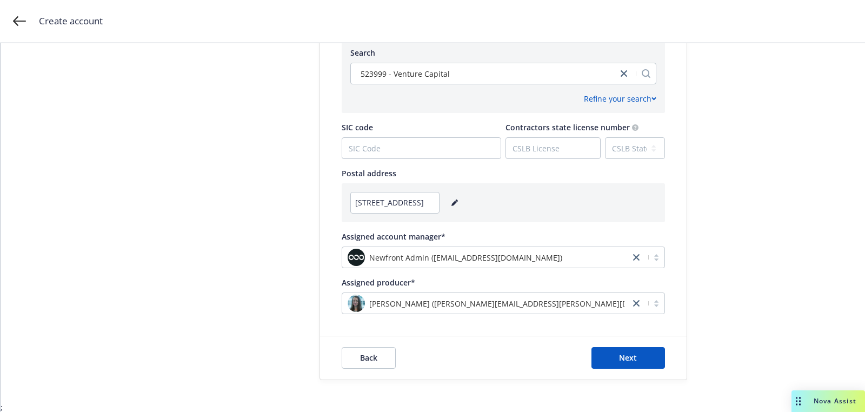
click at [641, 369] on div "Back Next" at bounding box center [503, 357] width 367 height 43
click at [635, 358] on span "Next" at bounding box center [628, 357] width 18 height 10
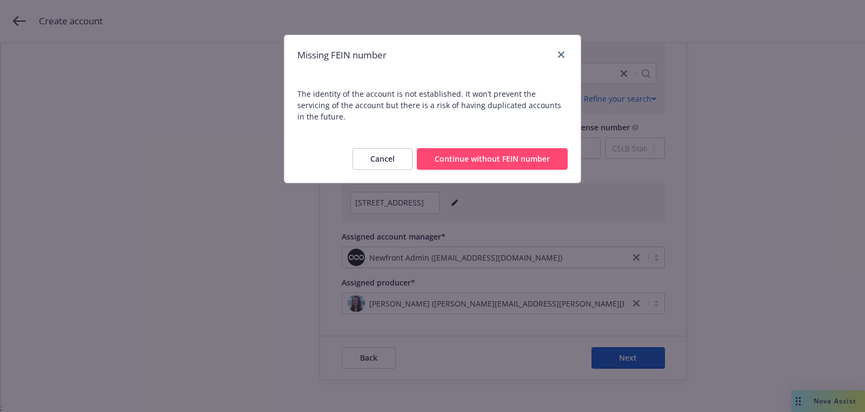
click at [506, 148] on button "Continue without FEIN number" at bounding box center [492, 159] width 151 height 22
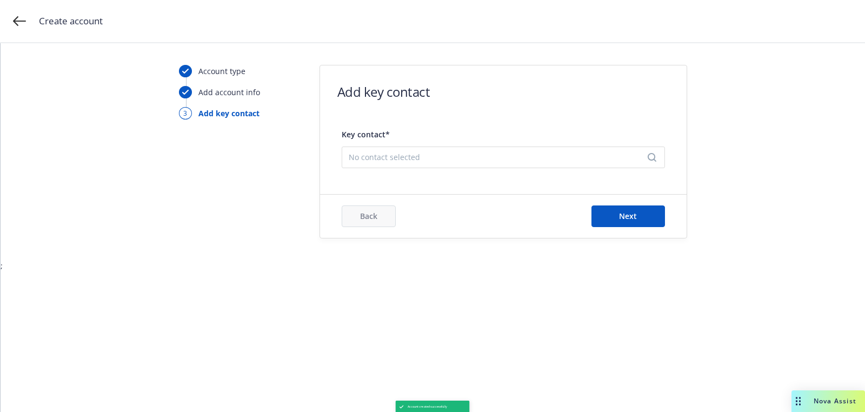
scroll to position [0, 0]
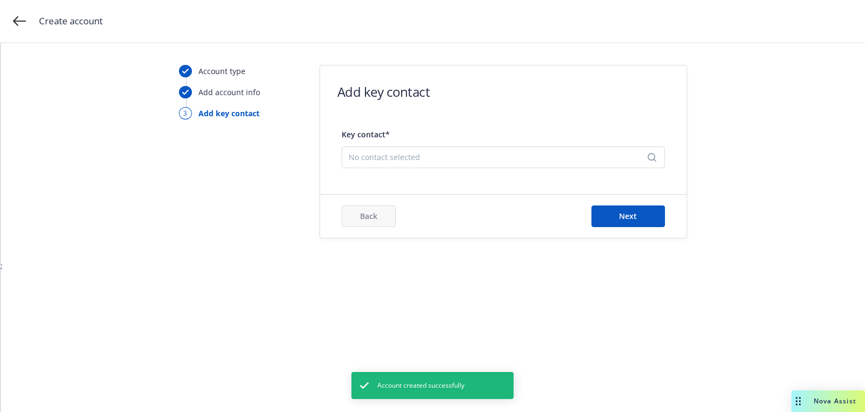
click at [381, 156] on span "No contact selected" at bounding box center [499, 156] width 301 height 11
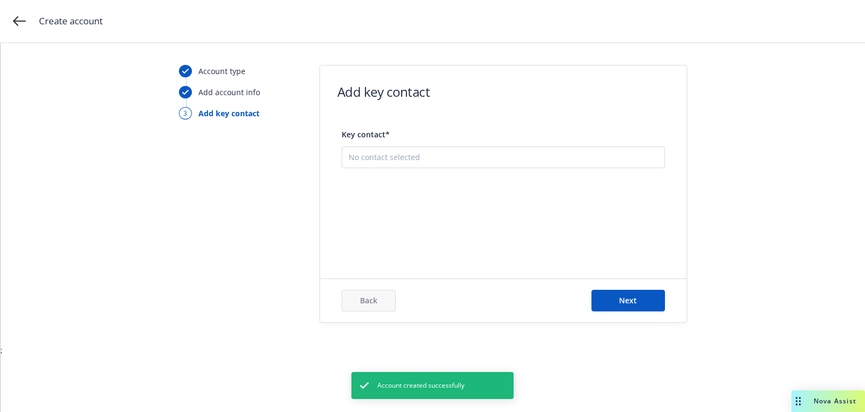
click at [407, 210] on button "Add new contact" at bounding box center [503, 212] width 309 height 22
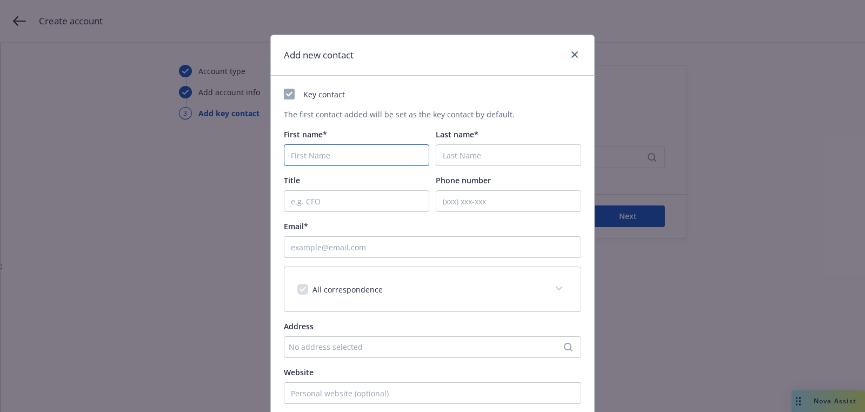
click at [354, 150] on input "First name*" at bounding box center [356, 155] width 145 height 22
paste input "[PERSON_NAME]"
type input "[PERSON_NAME]"
paste input "[PERSON_NAME]"
type input "[PERSON_NAME]"
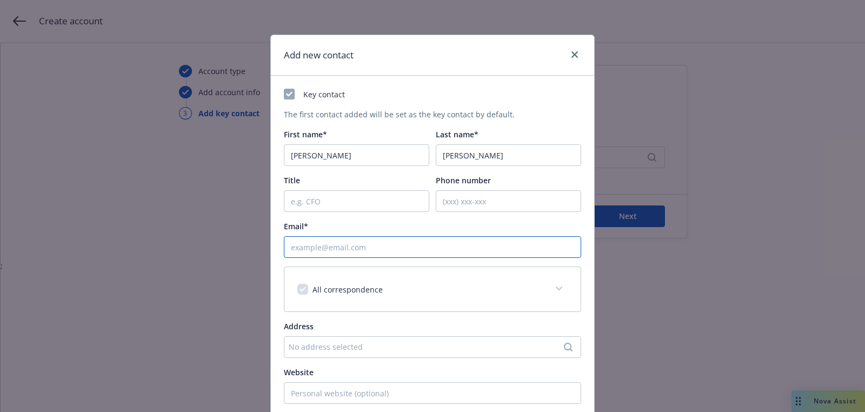
click at [394, 238] on input "Email*" at bounding box center [432, 247] width 297 height 22
paste input "[PERSON_NAME][EMAIL_ADDRESS][DOMAIN_NAME]"
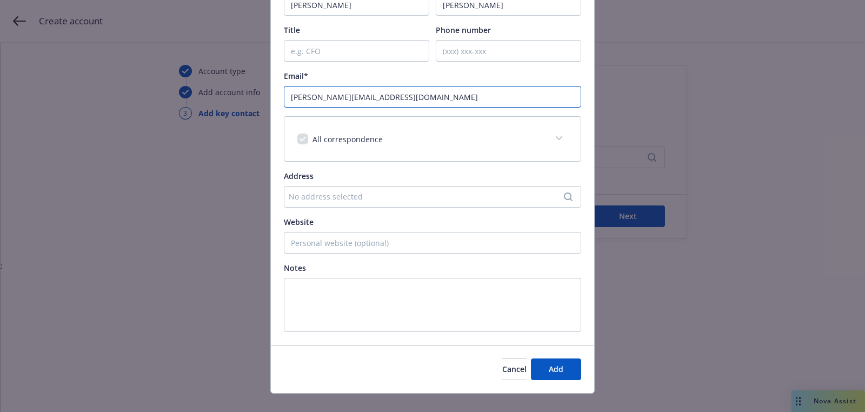
scroll to position [165, 0]
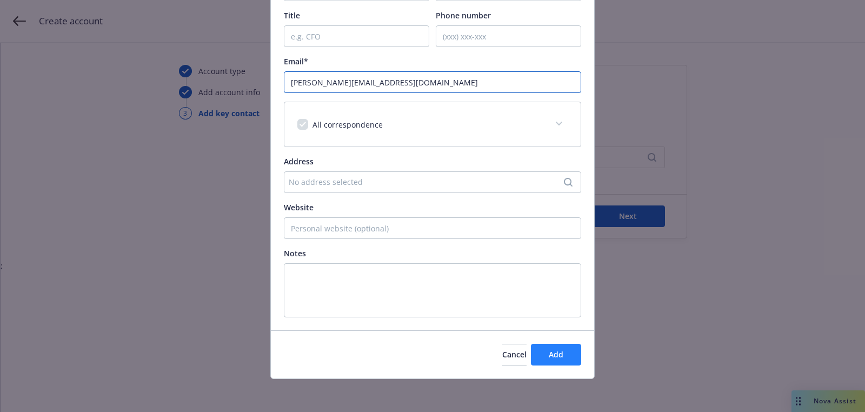
type input "[PERSON_NAME][EMAIL_ADDRESS][DOMAIN_NAME]"
click at [554, 355] on span "Add" at bounding box center [556, 354] width 15 height 10
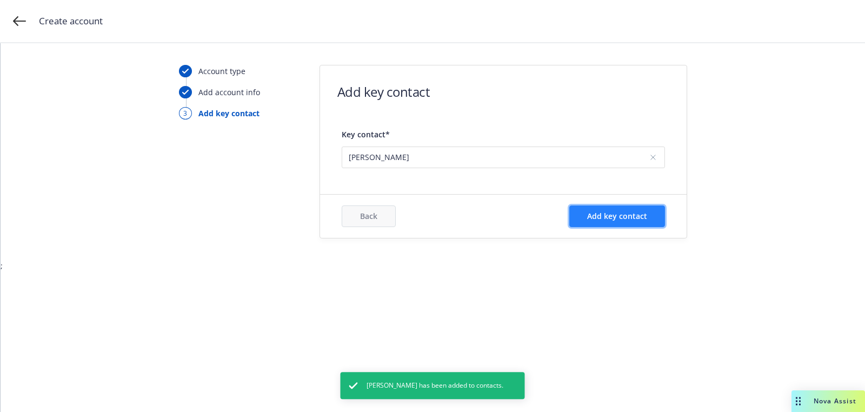
click at [643, 211] on span "Add key contact" at bounding box center [617, 216] width 60 height 10
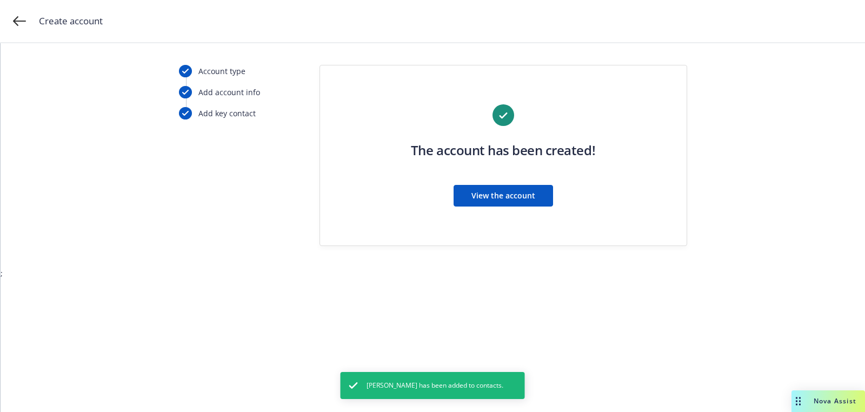
click at [466, 195] on button "View the account" at bounding box center [503, 196] width 99 height 22
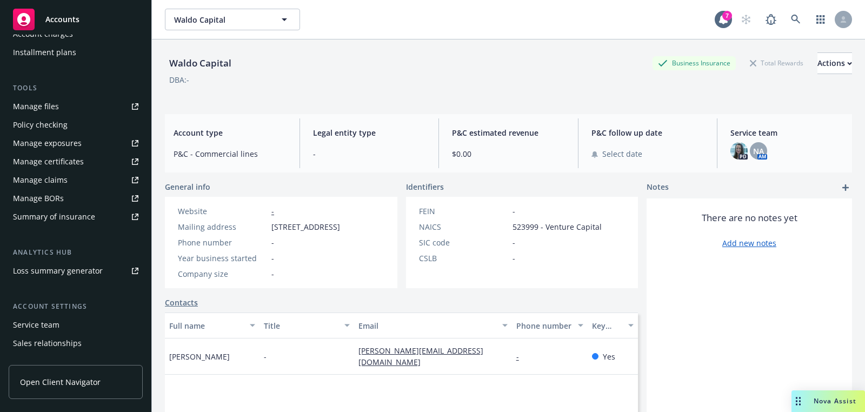
scroll to position [310, 0]
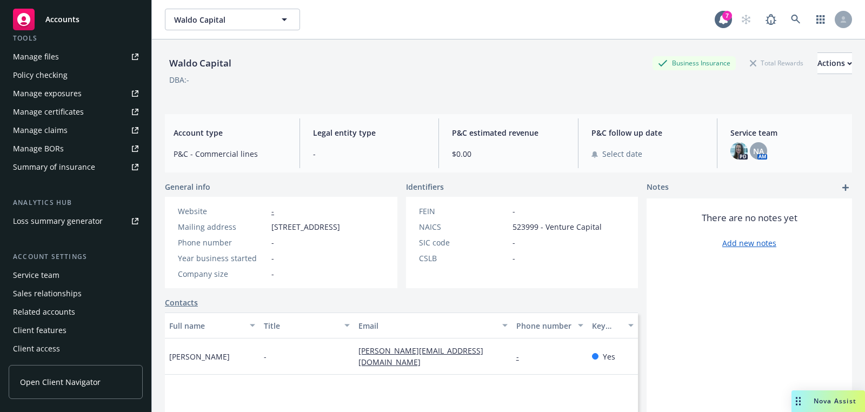
click at [46, 274] on div "Service team" at bounding box center [36, 275] width 46 height 17
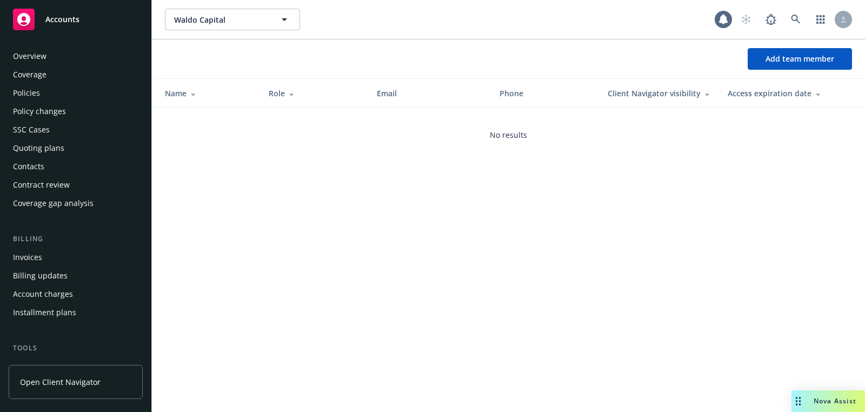
scroll to position [310, 0]
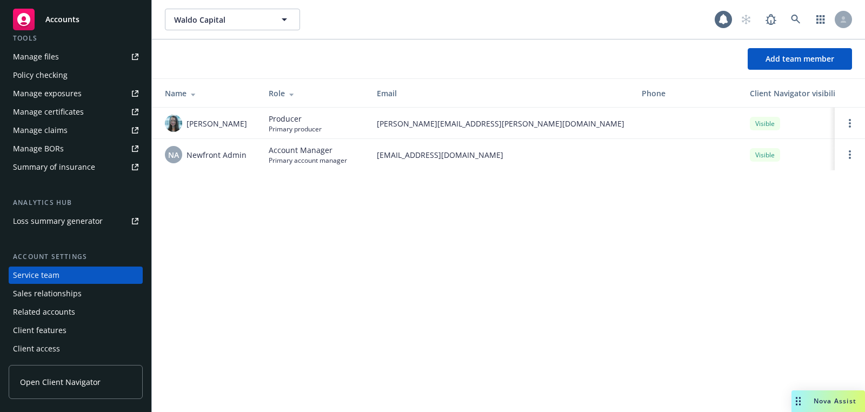
click at [744, 70] on div "Add team member" at bounding box center [508, 58] width 713 height 39
click at [769, 58] on span "Add team member" at bounding box center [799, 59] width 69 height 10
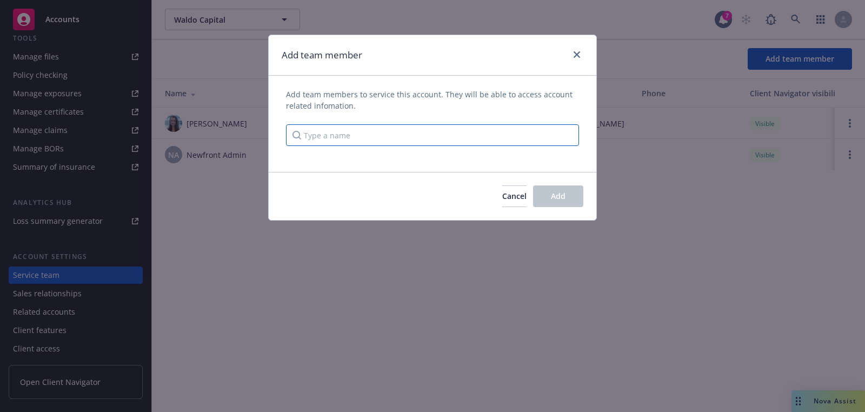
click at [387, 140] on input "Type a name" at bounding box center [432, 135] width 293 height 22
type input "[PERSON_NAME]"
click at [377, 155] on span "[PERSON_NAME]" at bounding box center [443, 160] width 237 height 11
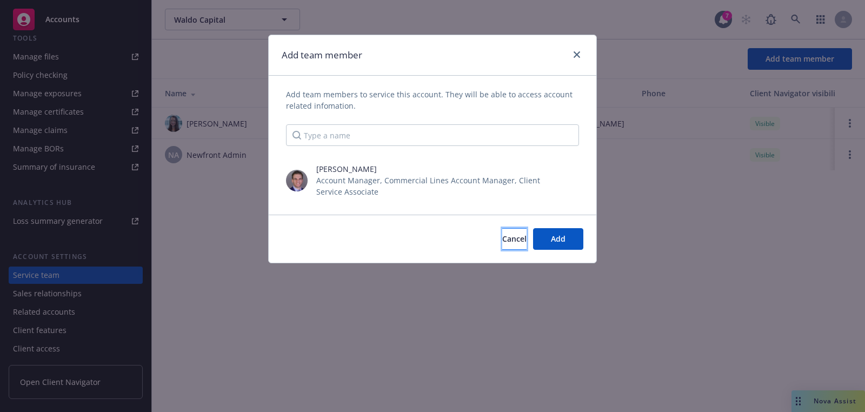
click at [502, 230] on button "Cancel" at bounding box center [514, 239] width 24 height 22
